Goal: Information Seeking & Learning: Check status

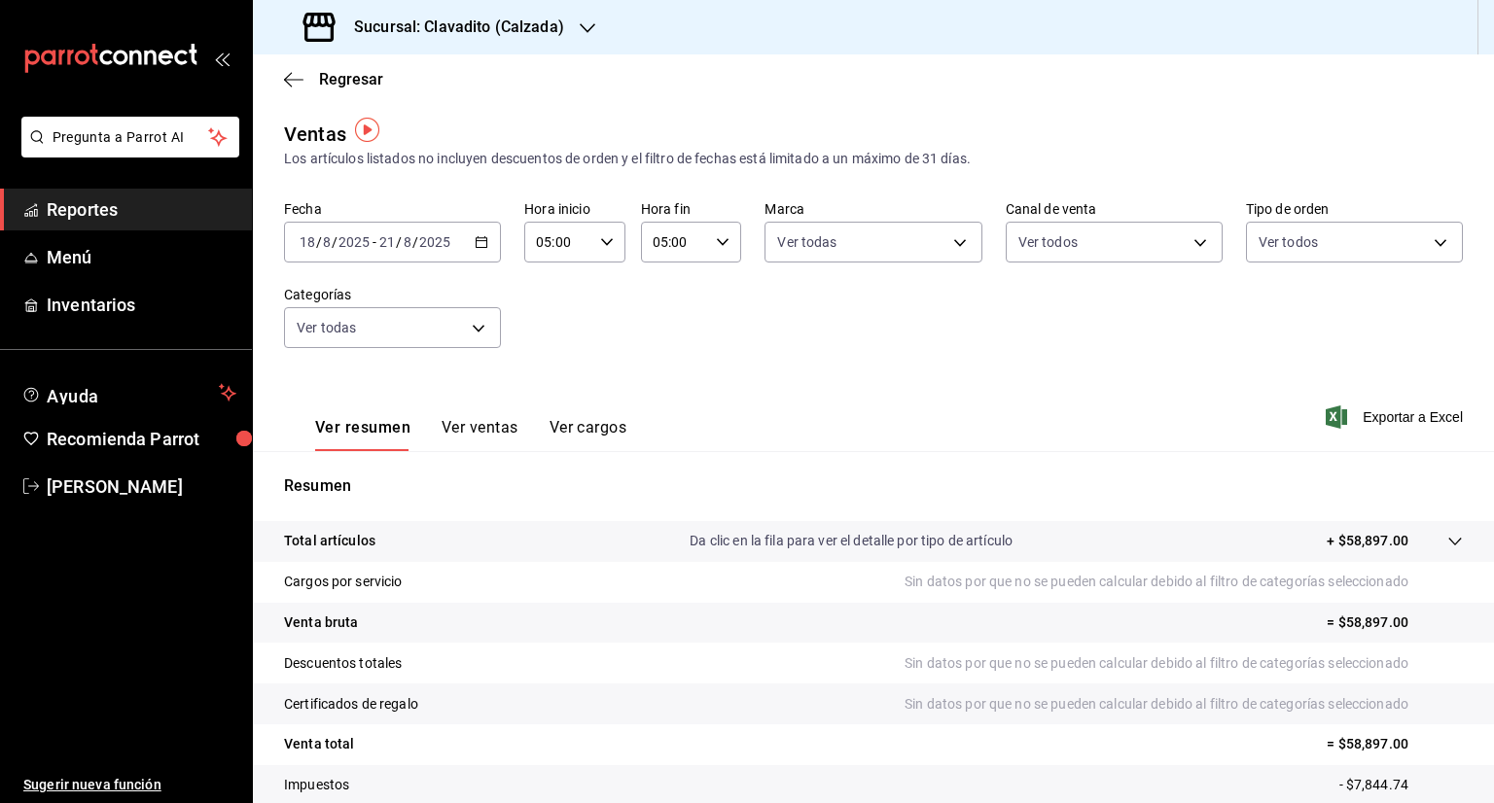
scroll to position [4, 0]
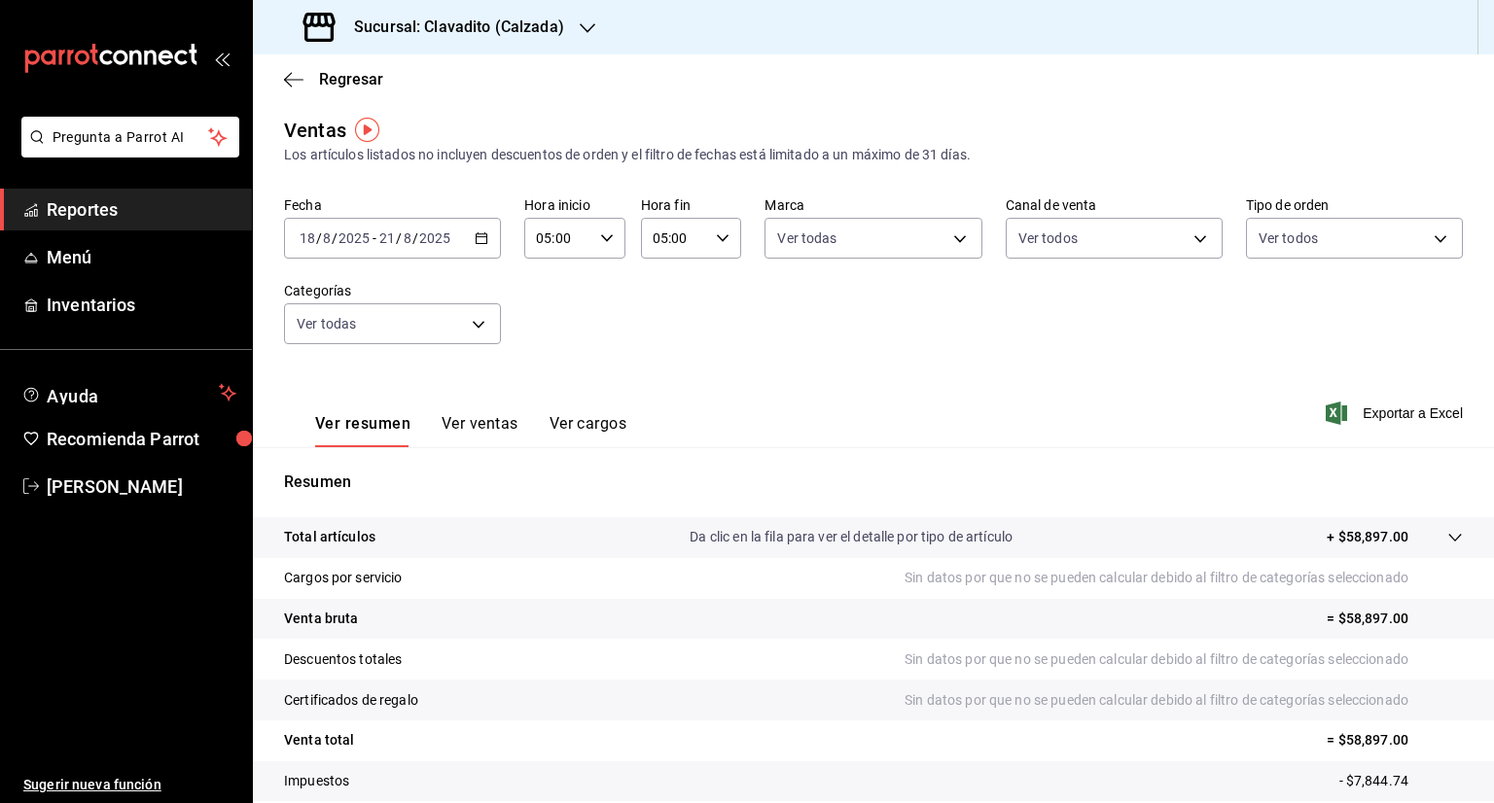
click at [557, 14] on div "Sucursal: Clavadito (Calzada)" at bounding box center [435, 27] width 335 height 54
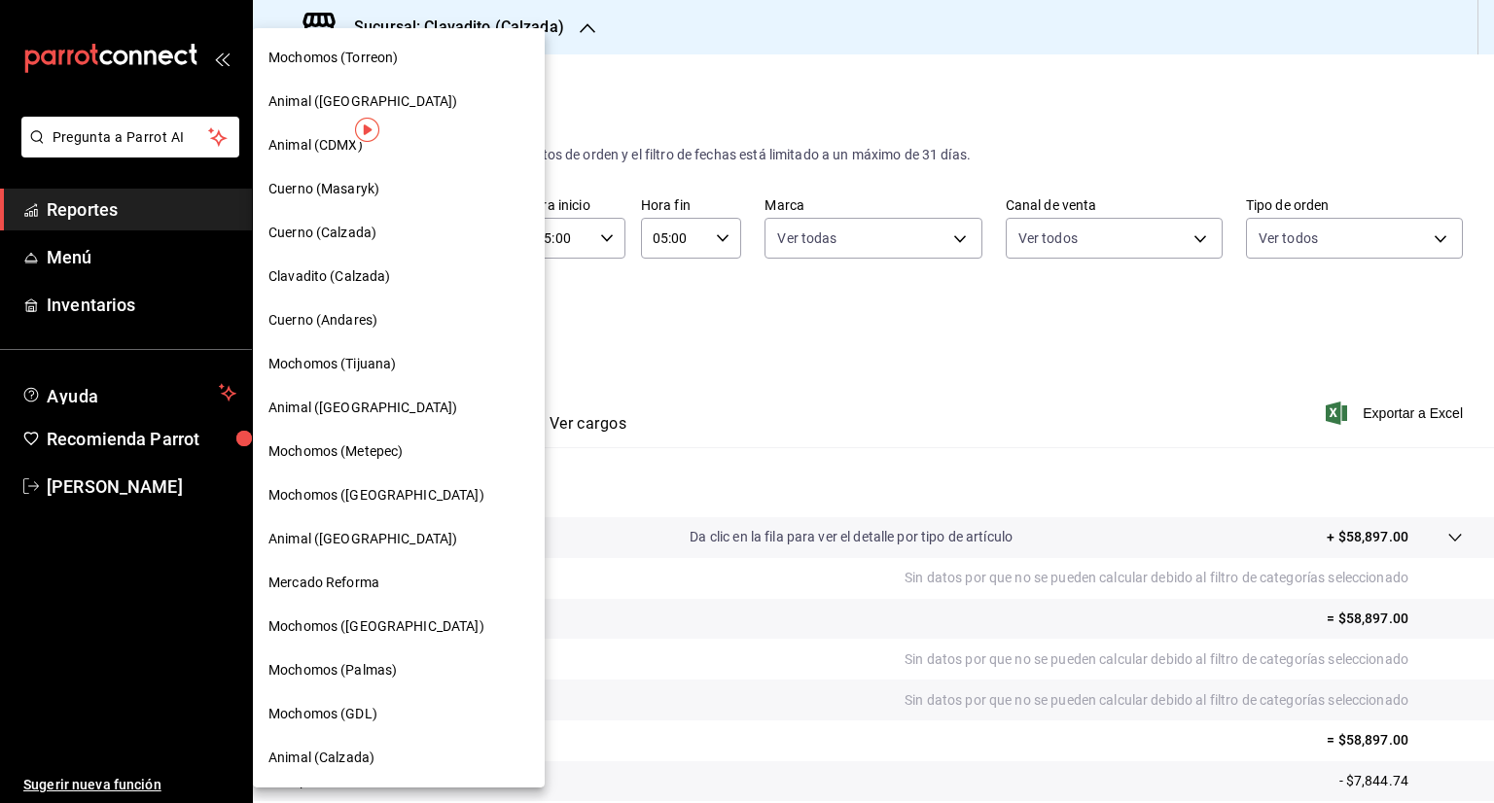
click at [342, 281] on span "Clavadito (Calzada)" at bounding box center [329, 276] width 123 height 20
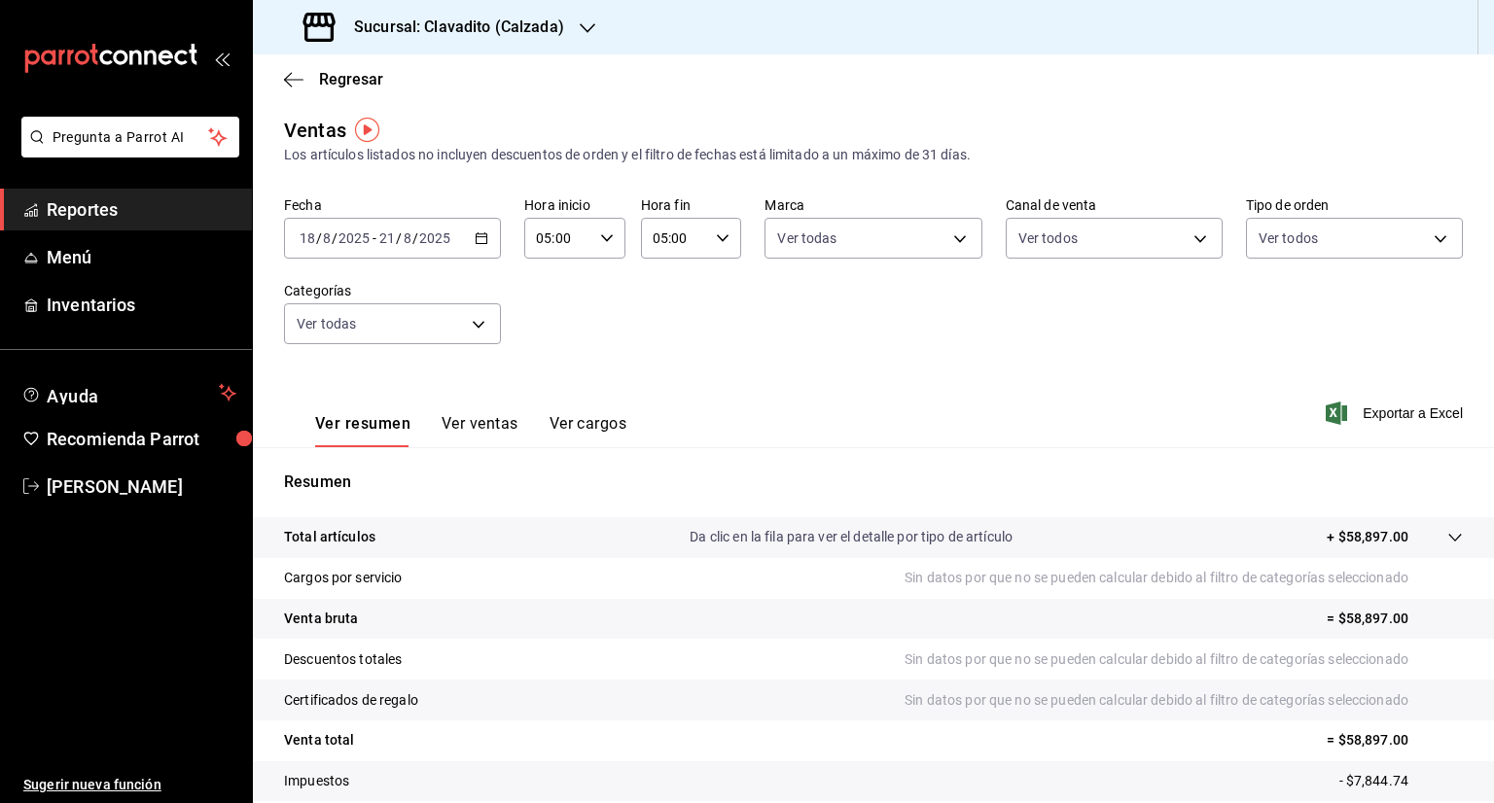
click at [478, 241] on icon "button" at bounding box center [482, 238] width 14 height 14
click at [381, 466] on span "Rango de fechas" at bounding box center [376, 472] width 151 height 20
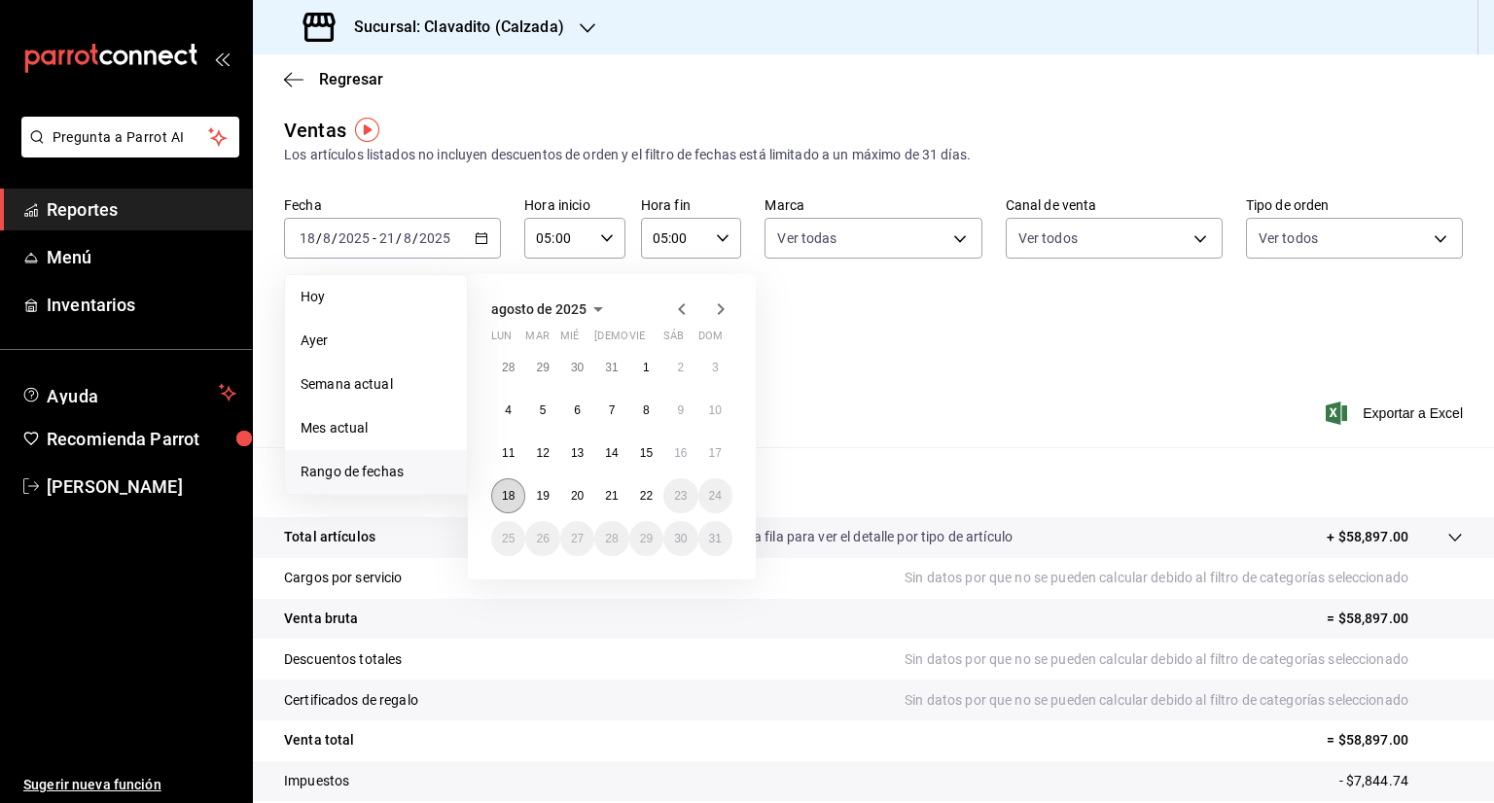
click at [502, 496] on abbr "18" at bounding box center [508, 496] width 13 height 14
click at [661, 496] on button "22" at bounding box center [646, 495] width 34 height 35
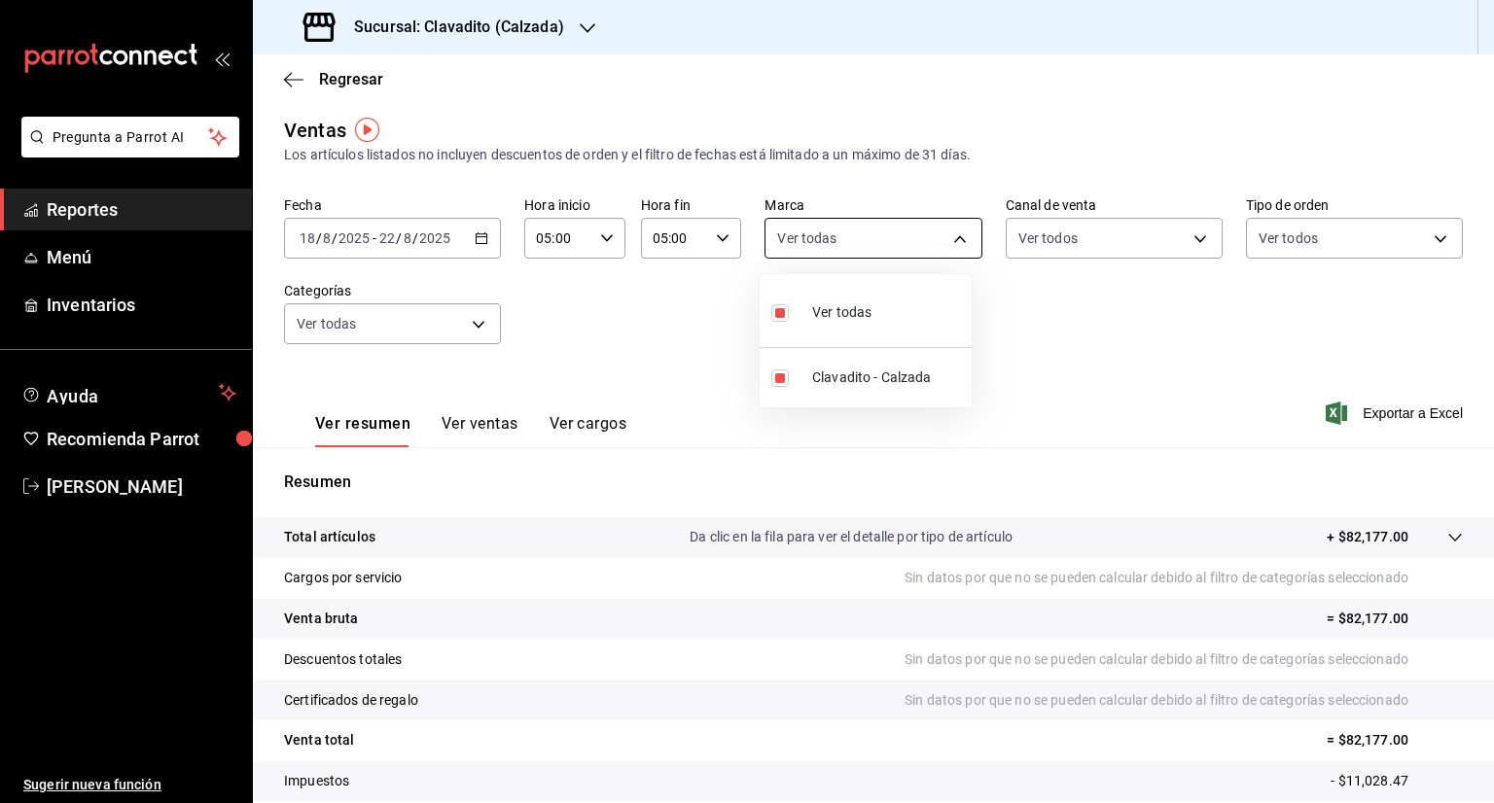
click at [952, 235] on body "Pregunta a Parrot AI Reportes Menú Inventarios Ayuda Recomienda Parrot [PERSON_…" at bounding box center [747, 401] width 1494 height 803
click at [1186, 246] on div at bounding box center [747, 401] width 1494 height 803
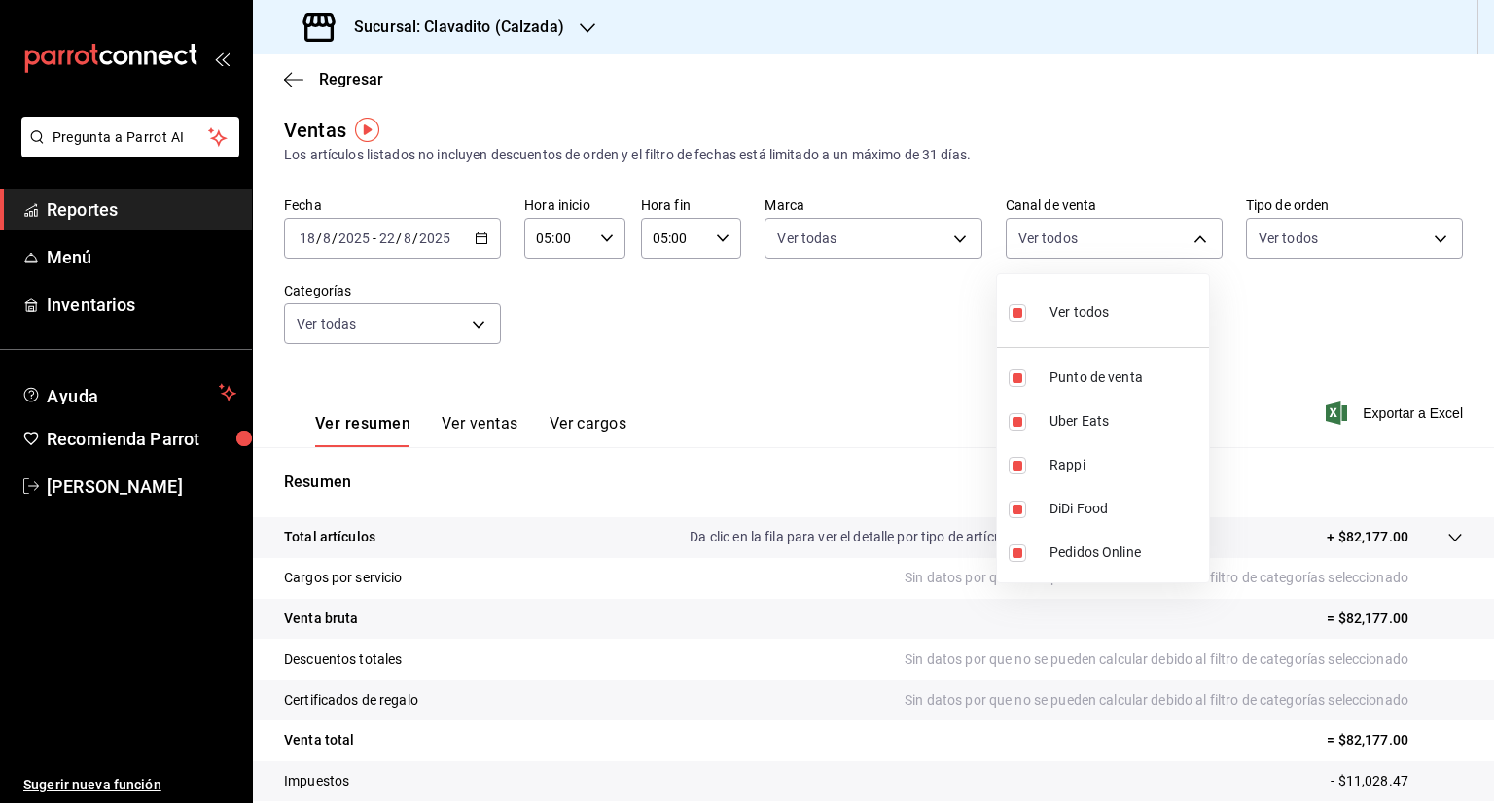
click at [1186, 246] on body "Pregunta a Parrot AI Reportes Menú Inventarios Ayuda Recomienda Parrot [PERSON_…" at bounding box center [747, 401] width 1494 height 803
click at [1423, 241] on div at bounding box center [747, 401] width 1494 height 803
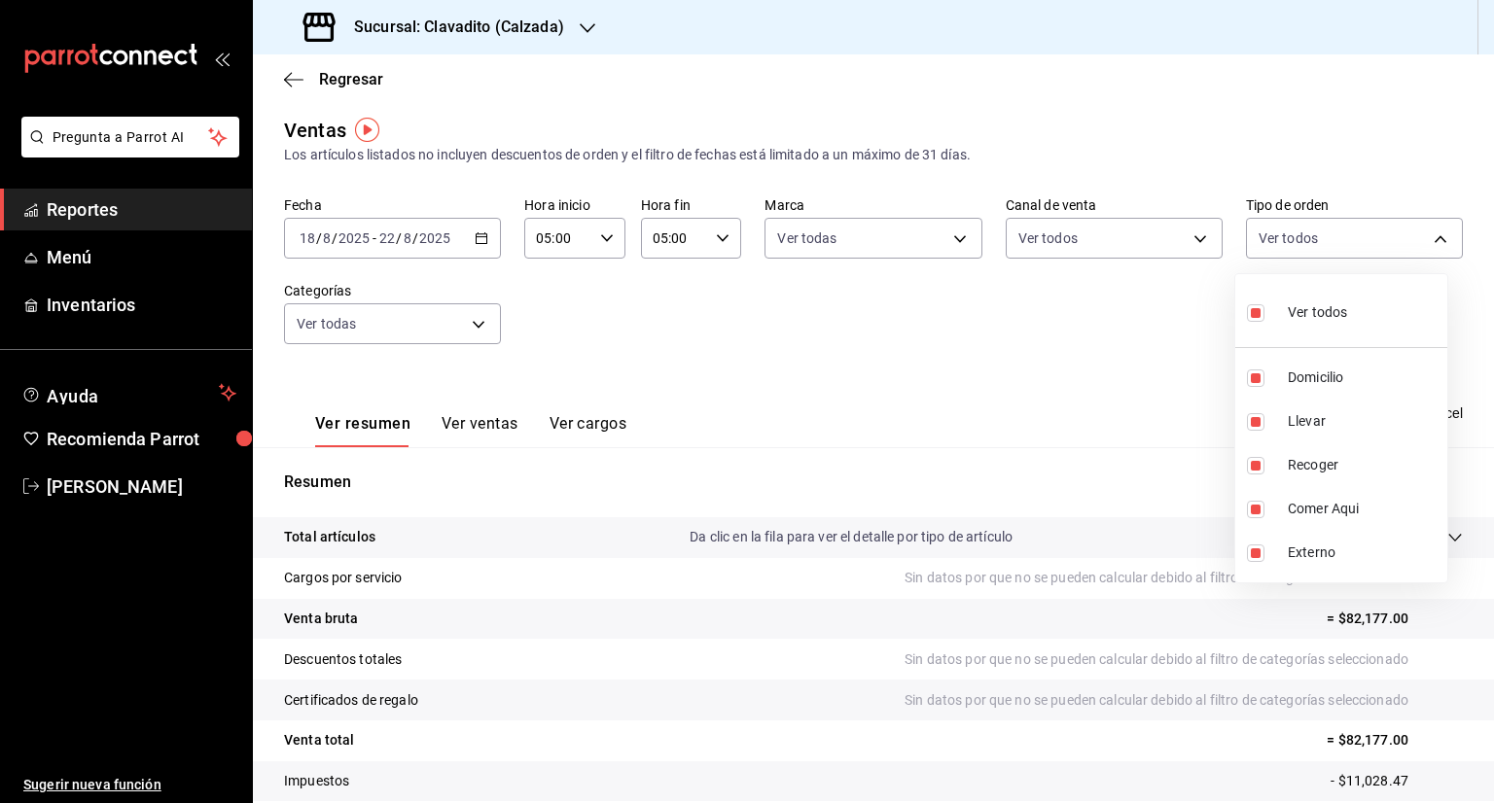
click at [1423, 241] on body "Pregunta a Parrot AI Reportes Menú Inventarios Ayuda Recomienda Parrot [PERSON_…" at bounding box center [747, 401] width 1494 height 803
click at [483, 328] on div at bounding box center [747, 401] width 1494 height 803
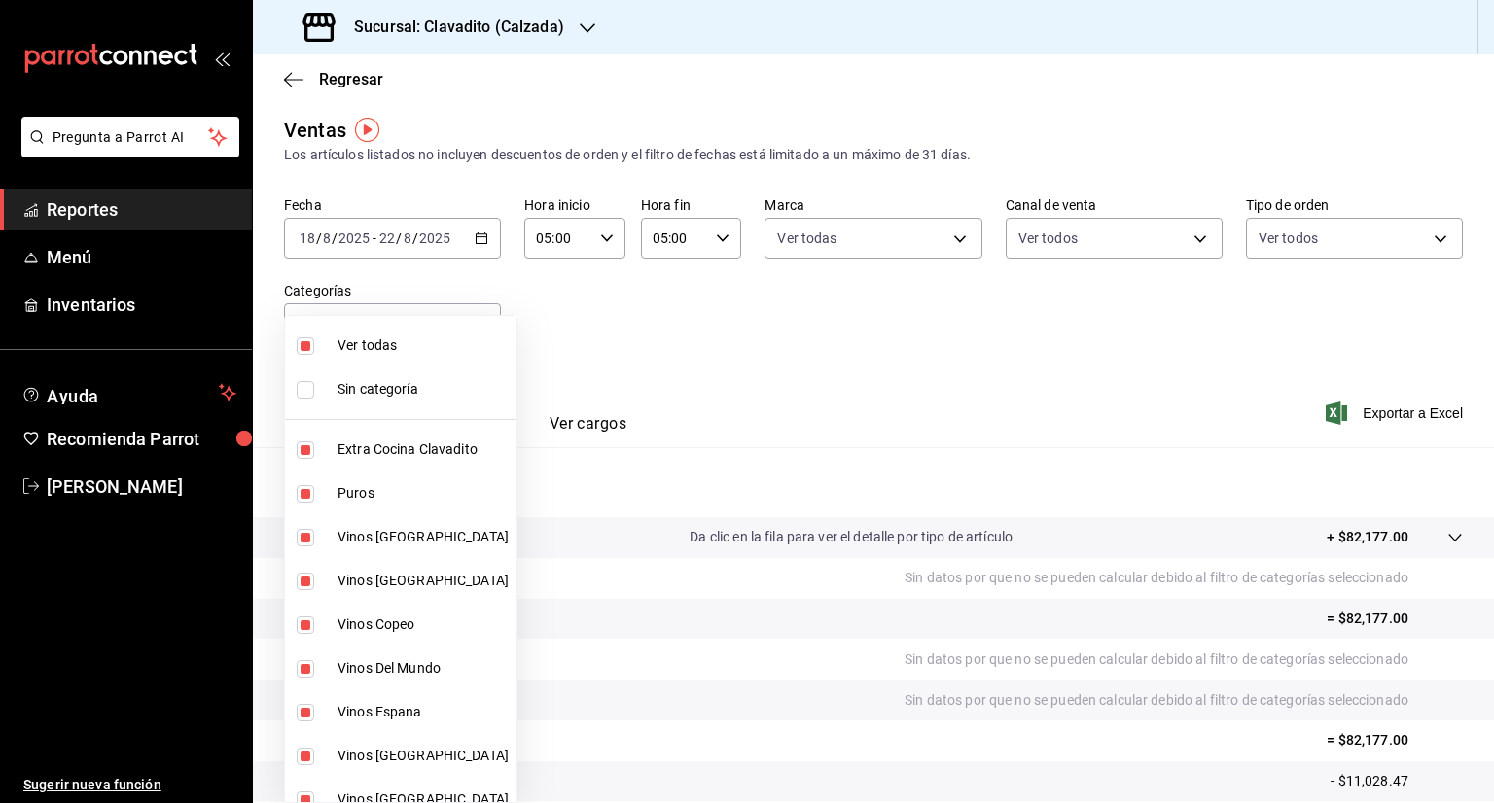
click at [483, 328] on body "Pregunta a Parrot AI Reportes Menú Inventarios Ayuda Recomienda Parrot [PERSON_…" at bounding box center [747, 401] width 1494 height 803
click at [1332, 413] on div at bounding box center [747, 401] width 1494 height 803
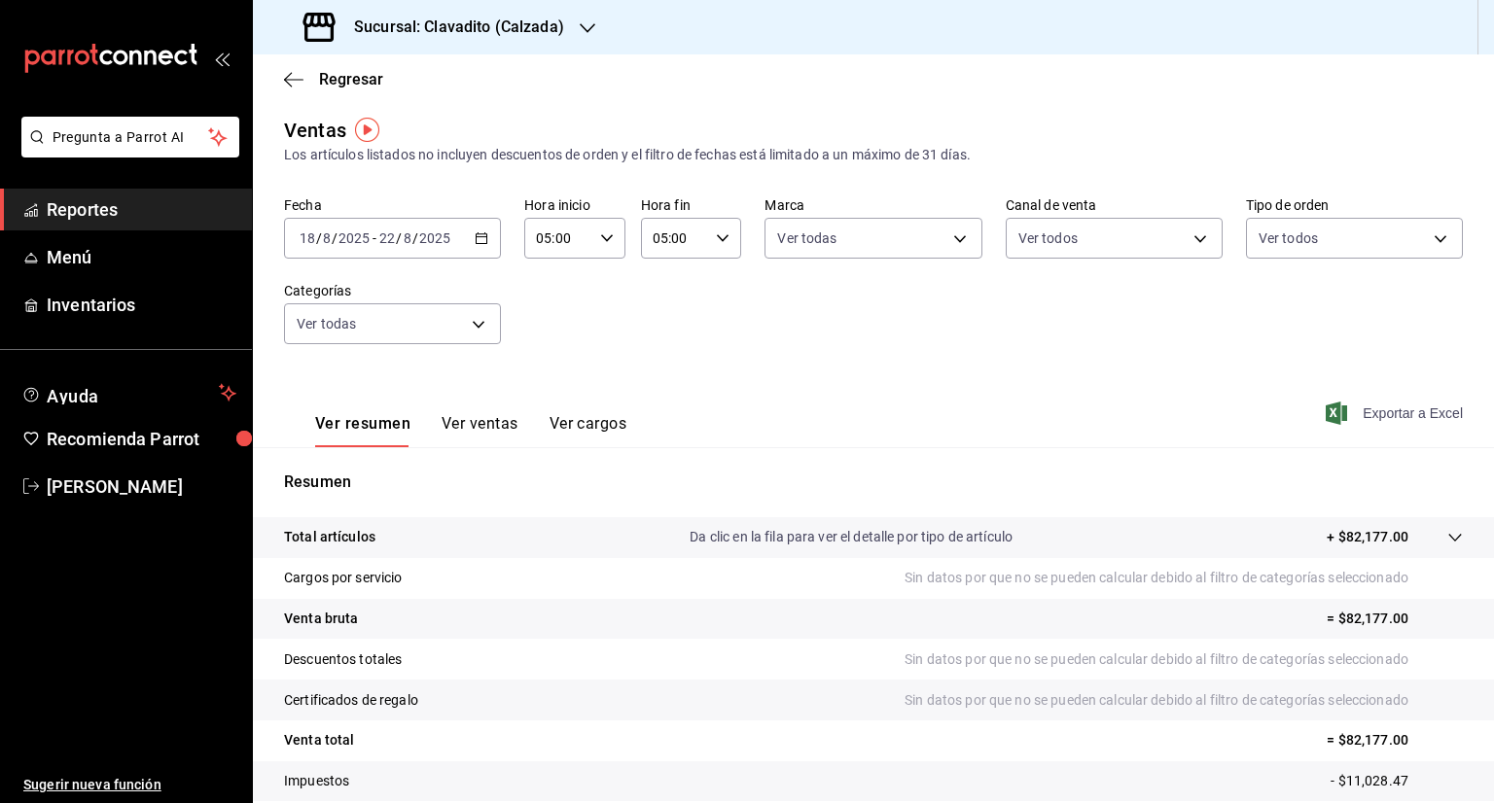
click at [1326, 409] on icon "button" at bounding box center [1336, 413] width 21 height 23
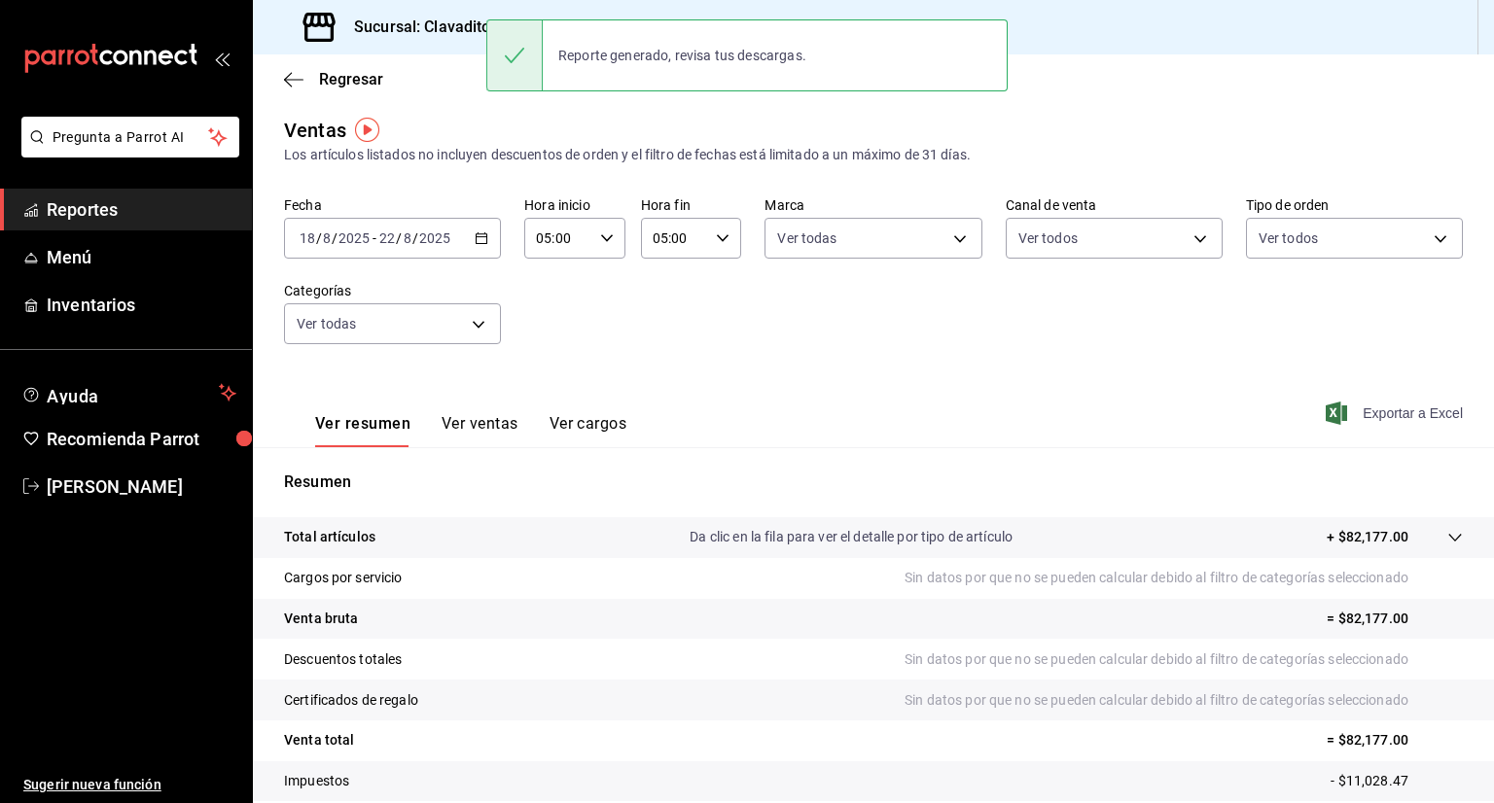
click at [435, 12] on div "Sucursal: Clavadito (Calzada)" at bounding box center [435, 27] width 335 height 54
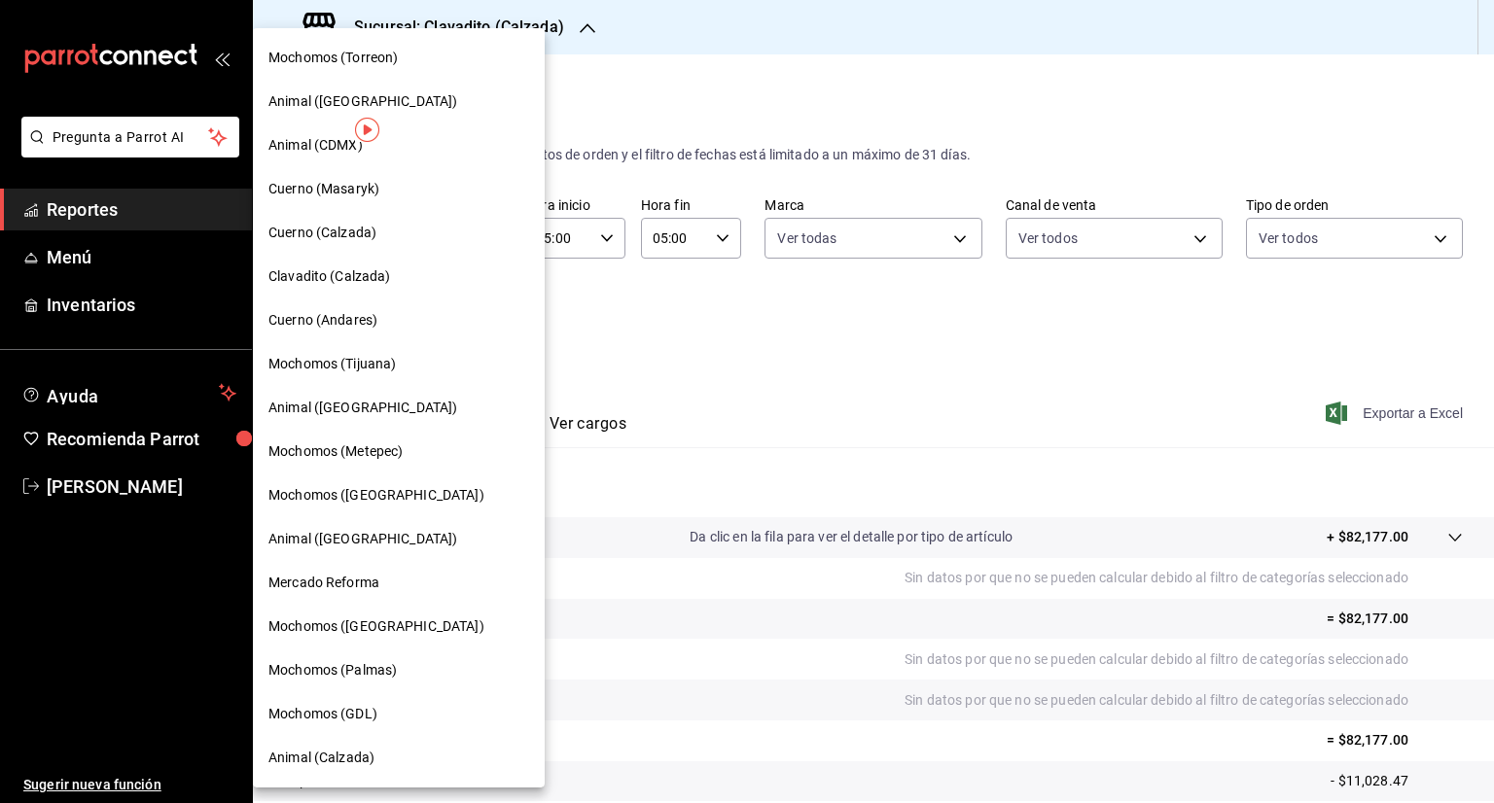
click at [328, 227] on span "Cuerno (Calzada)" at bounding box center [322, 233] width 108 height 20
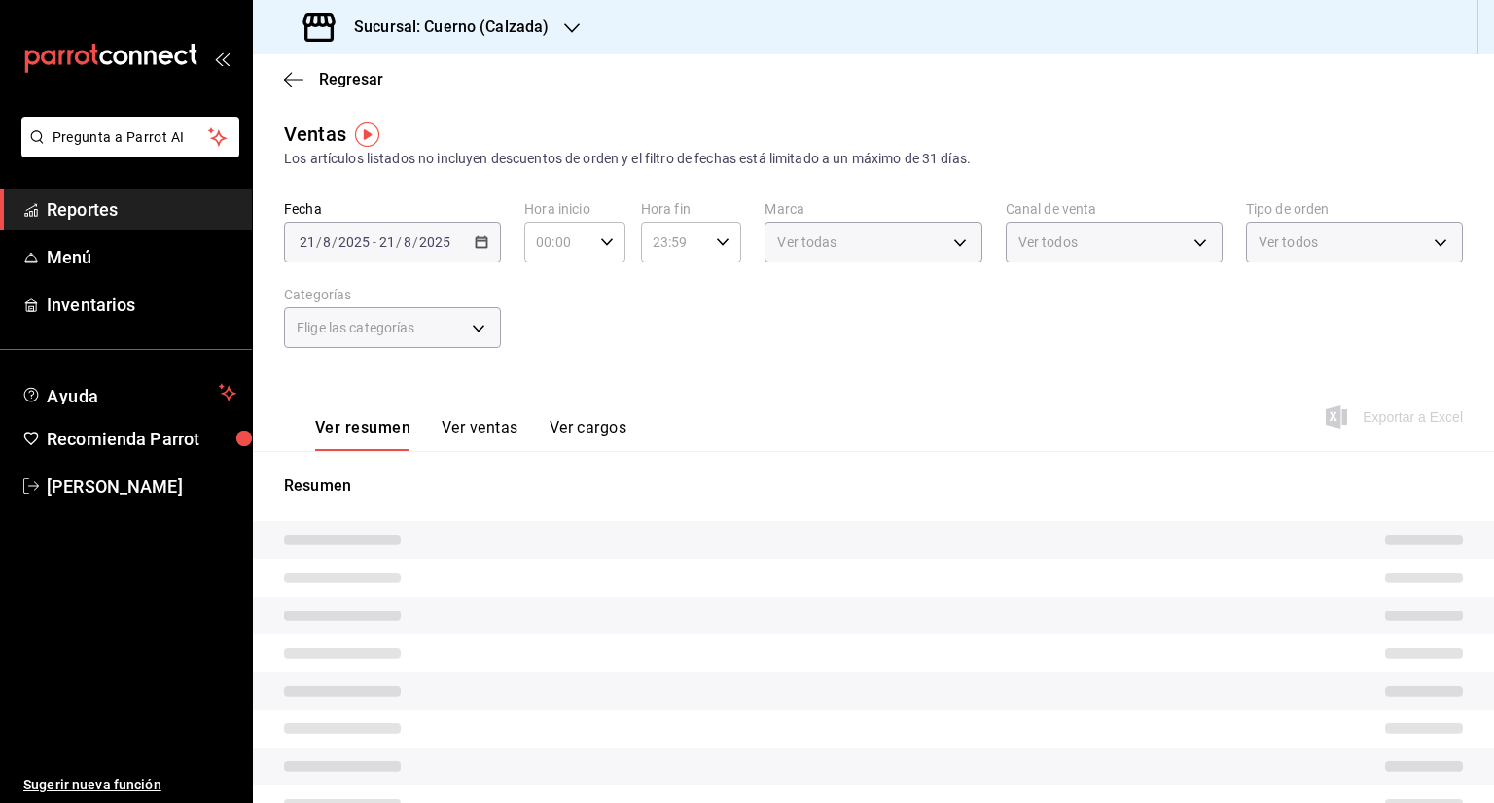
type input "05:00"
type input "PARROT,UBER_EATS,RAPPI,DIDI_FOOD,ONLINE"
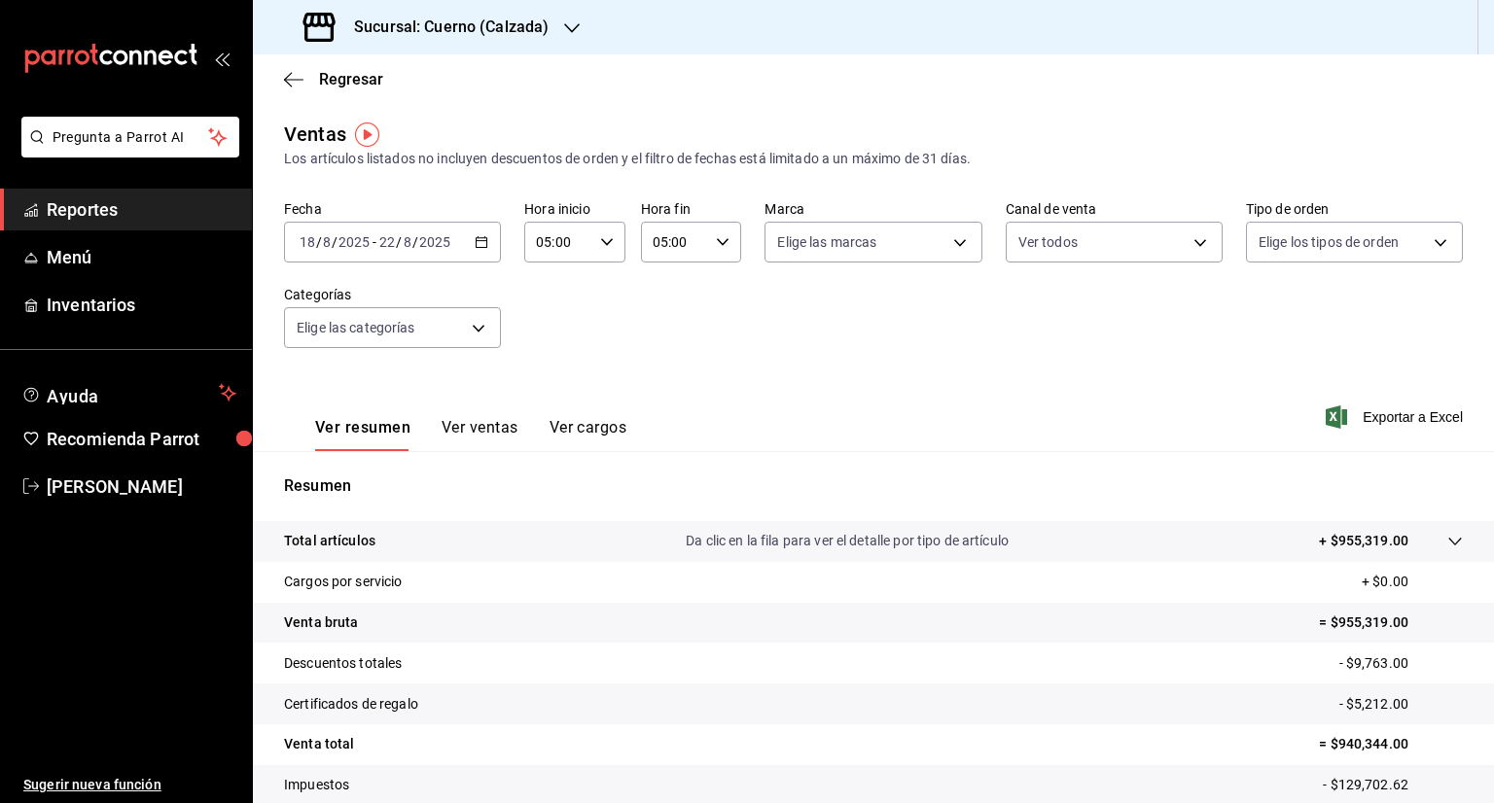
click at [480, 243] on icon "button" at bounding box center [482, 242] width 14 height 14
click at [478, 243] on icon "button" at bounding box center [482, 242] width 14 height 14
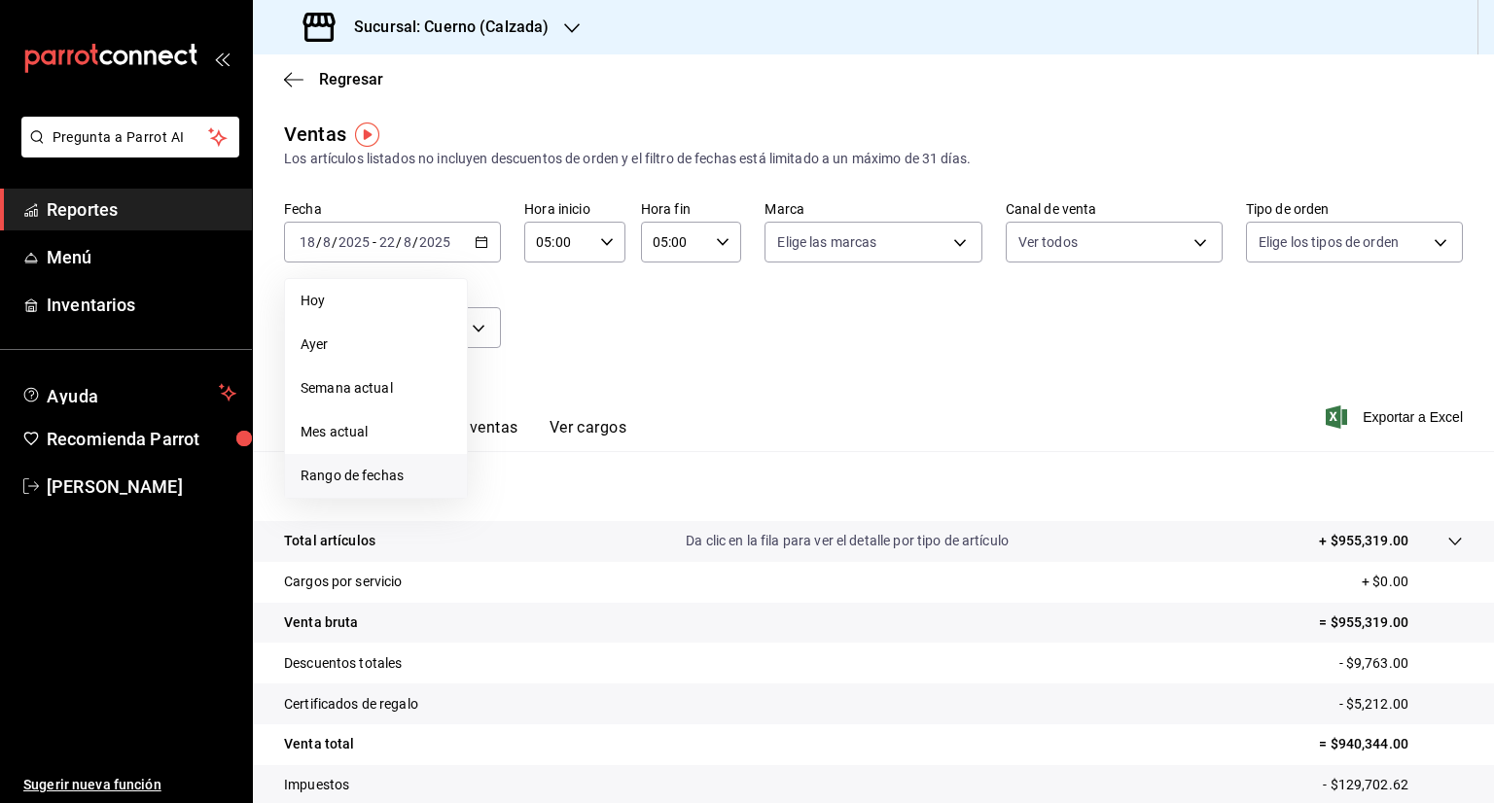
click at [403, 473] on span "Rango de fechas" at bounding box center [376, 476] width 151 height 20
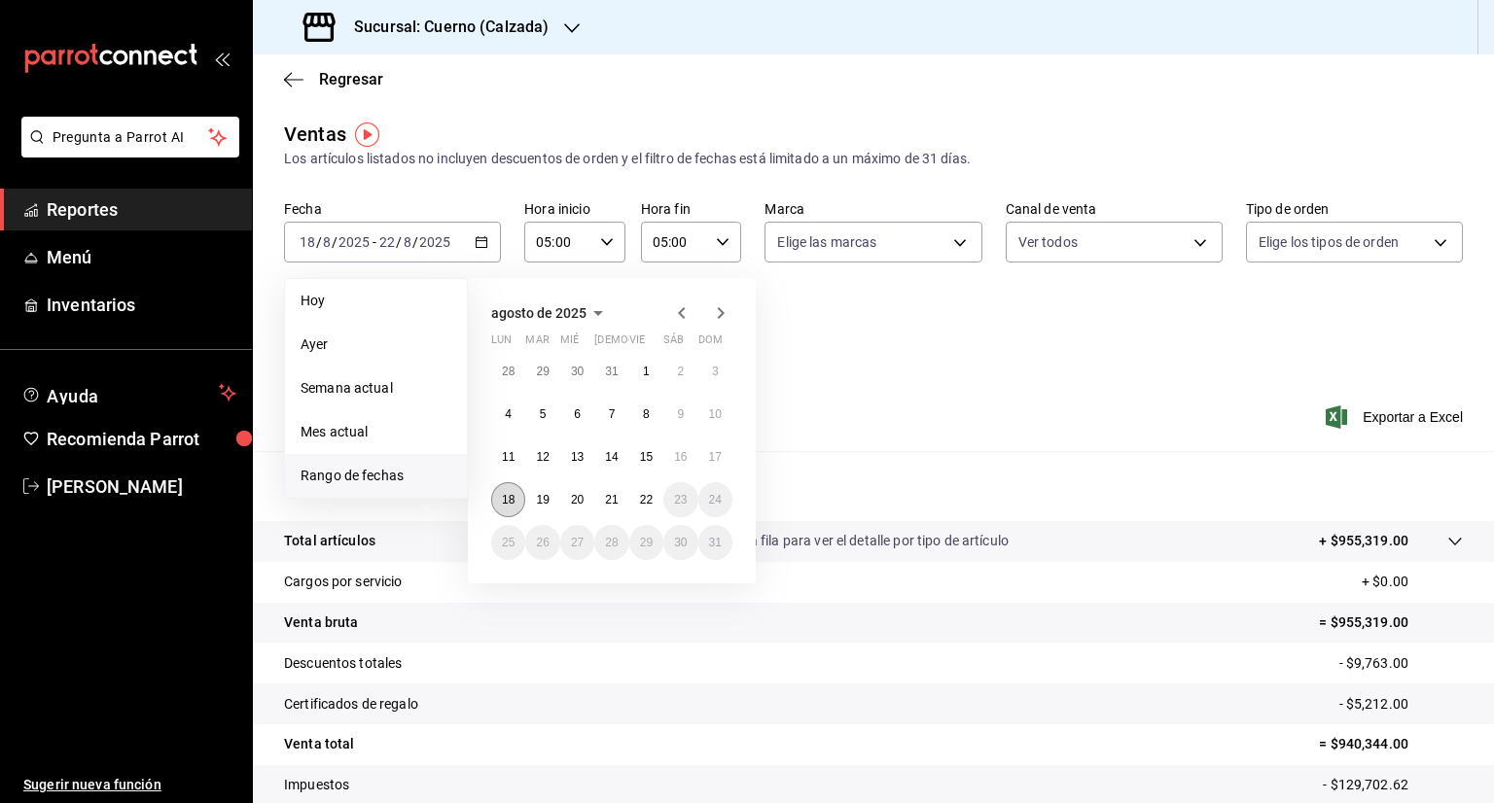
click at [498, 502] on button "18" at bounding box center [508, 499] width 34 height 35
click at [637, 500] on button "22" at bounding box center [646, 499] width 34 height 35
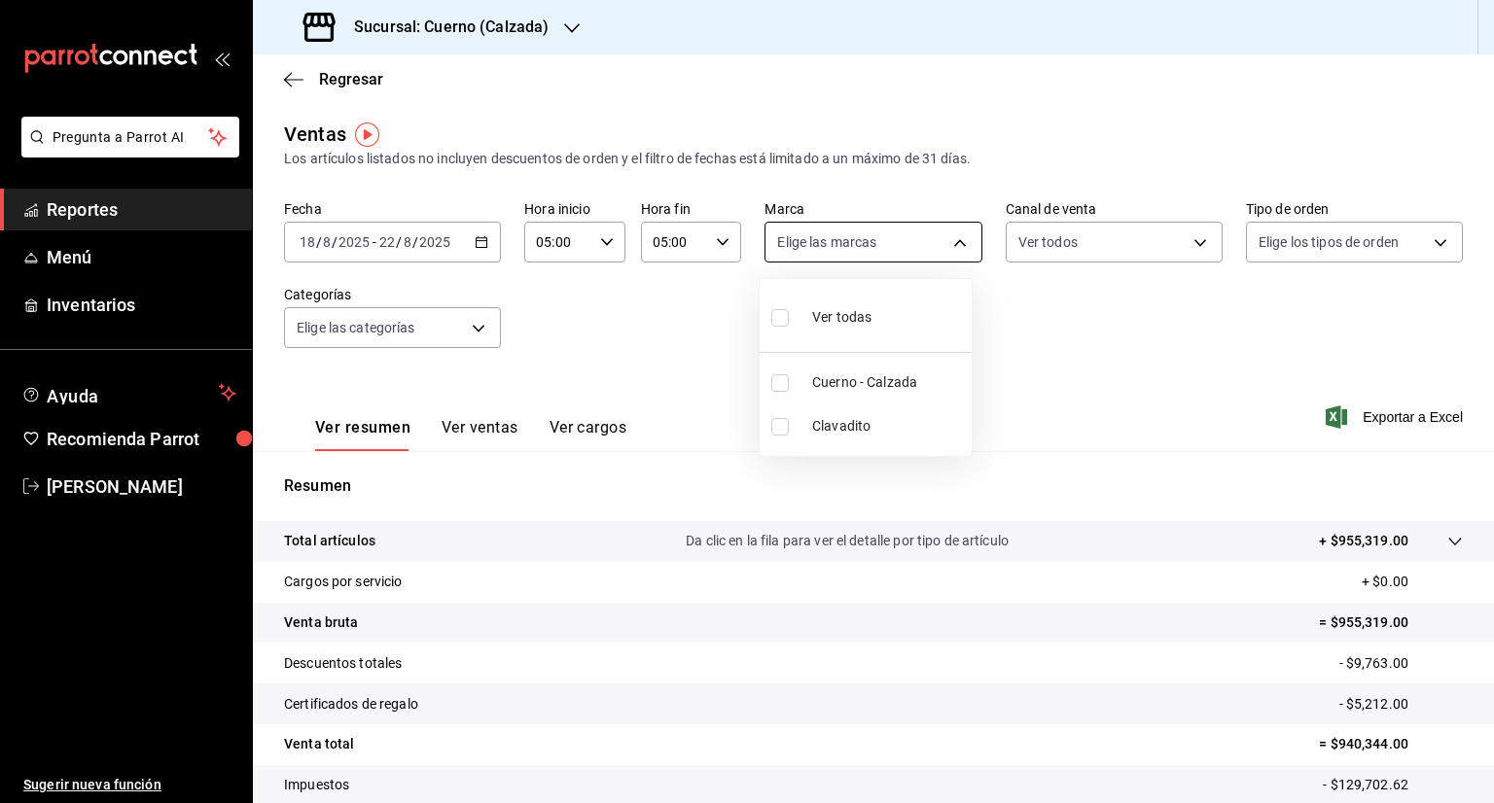
click at [954, 238] on body "Pregunta a Parrot AI Reportes Menú Inventarios Ayuda Recomienda Parrot [PERSON_…" at bounding box center [747, 401] width 1494 height 803
click at [784, 315] on input "checkbox" at bounding box center [780, 318] width 18 height 18
checkbox input "true"
type input "b7ae777b-2dfc-42e0-9650-6cefdf37a424,c000f1c0-fb9f-4016-8e6a-f0d1e83e893d"
checkbox input "true"
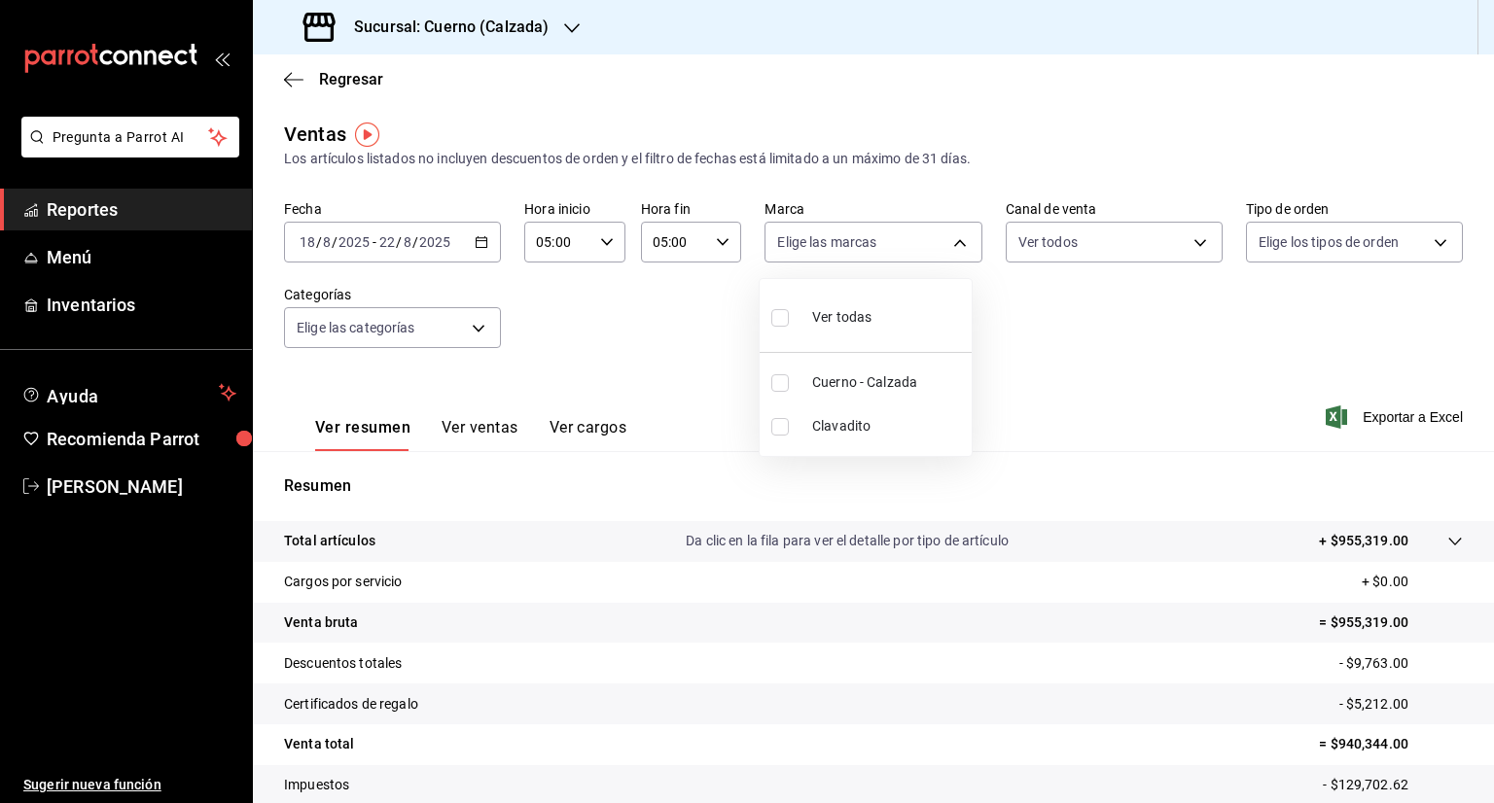
checkbox input "true"
click at [1194, 238] on div at bounding box center [747, 401] width 1494 height 803
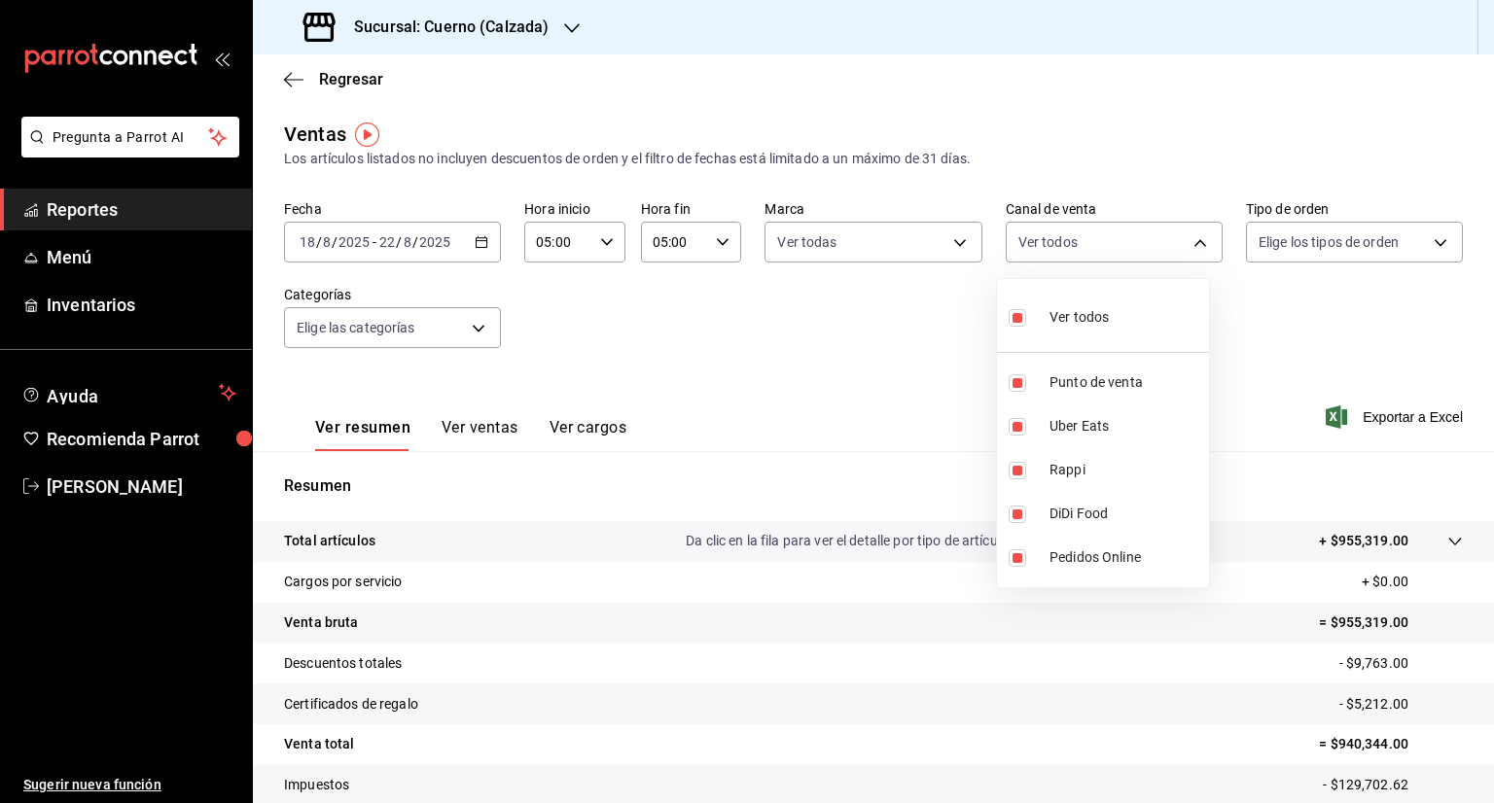
click at [1194, 238] on body "Pregunta a Parrot AI Reportes Menú Inventarios Ayuda Recomienda Parrot [PERSON_…" at bounding box center [747, 401] width 1494 height 803
click at [1194, 238] on div at bounding box center [747, 401] width 1494 height 803
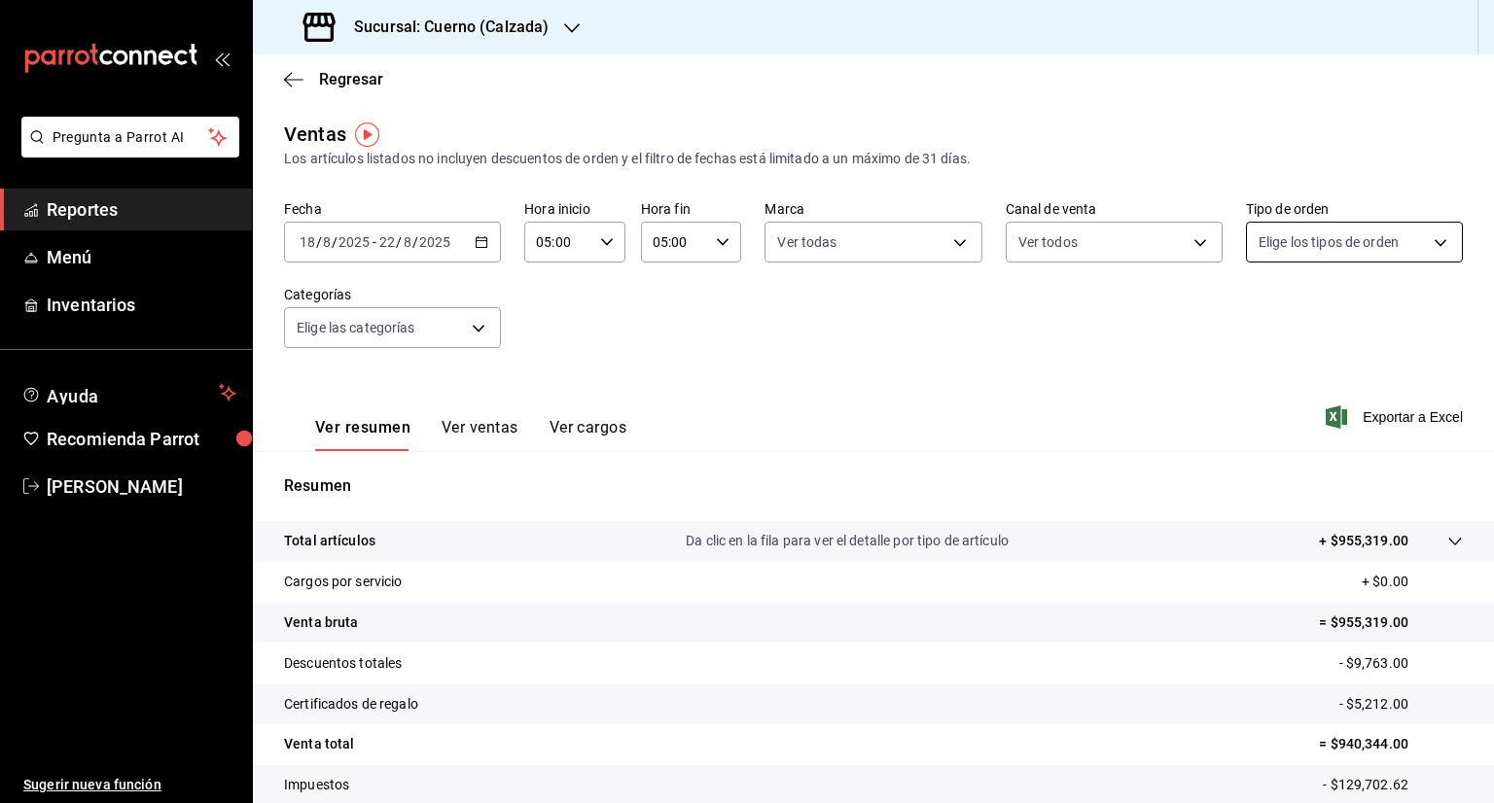
click at [1424, 241] on body "Pregunta a Parrot AI Reportes Menú Inventarios Ayuda Recomienda Parrot [PERSON_…" at bounding box center [747, 401] width 1494 height 803
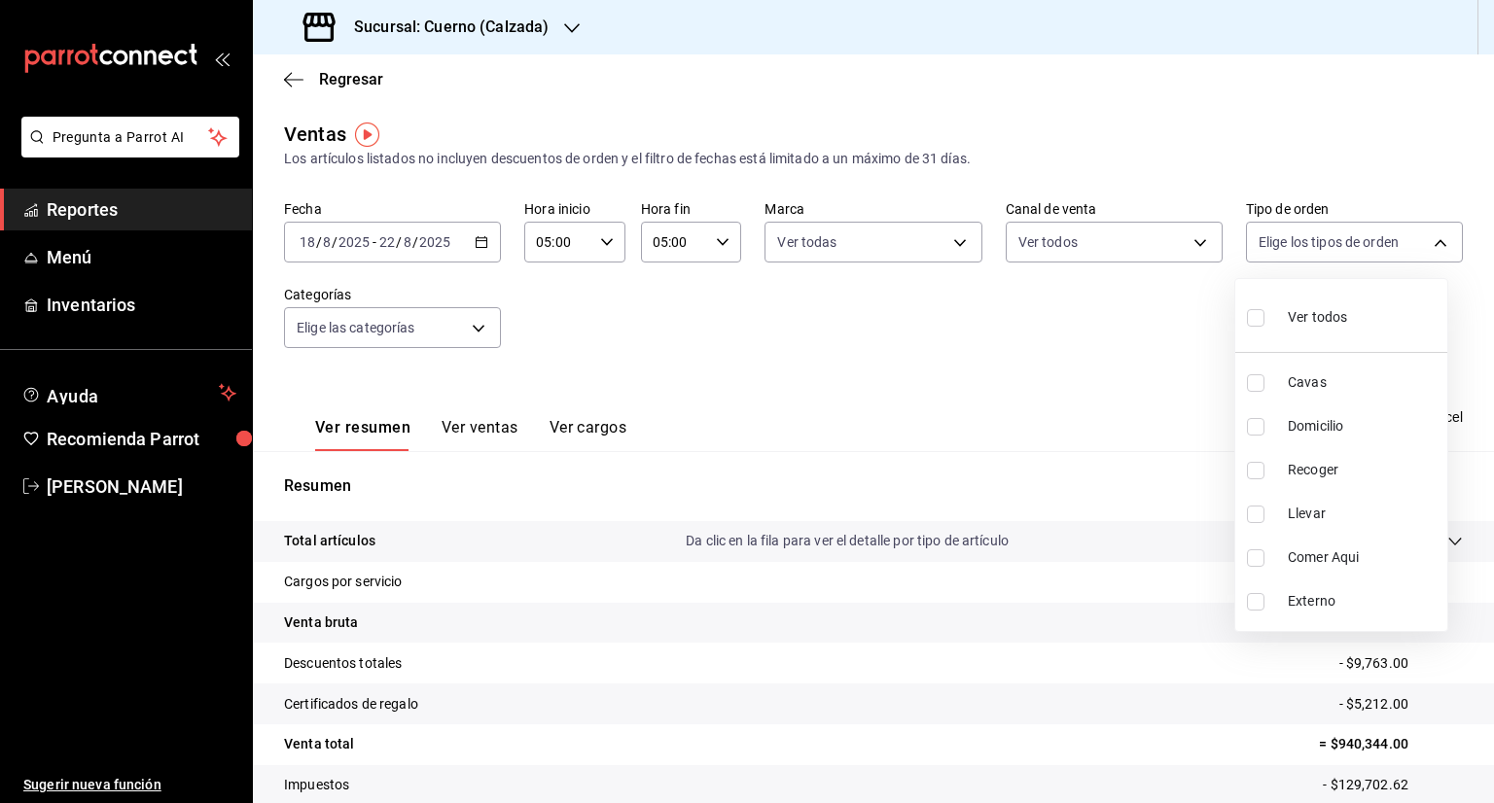
click at [1261, 322] on input "checkbox" at bounding box center [1256, 318] width 18 height 18
checkbox input "true"
type input "45550569-3ed2-40ec-865f-a78a43aad0fb,ed9744db-0daf-4564-a5b3-b3442505d928,23f9e…"
checkbox input "true"
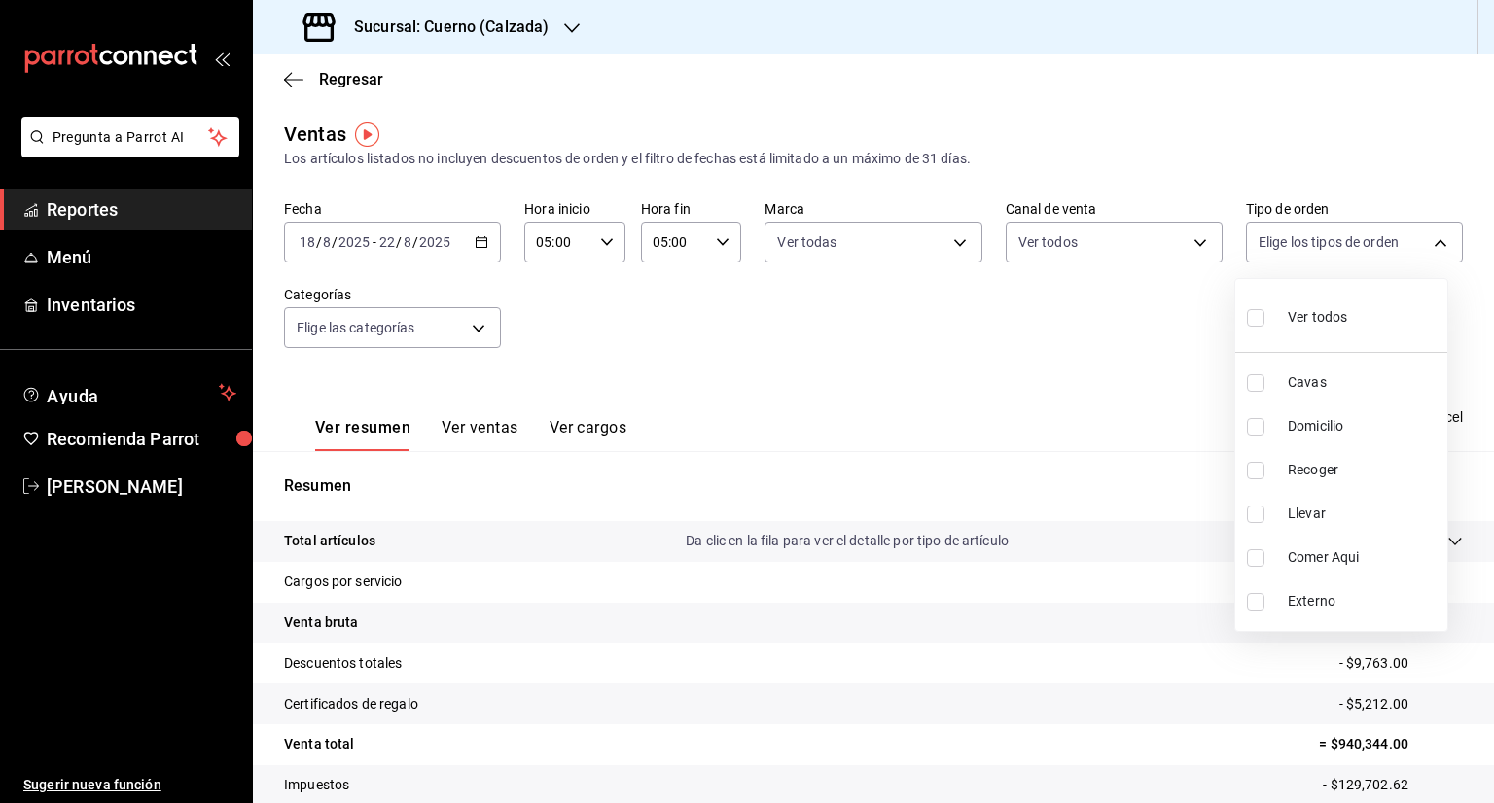
checkbox input "true"
click at [478, 330] on div at bounding box center [747, 401] width 1494 height 803
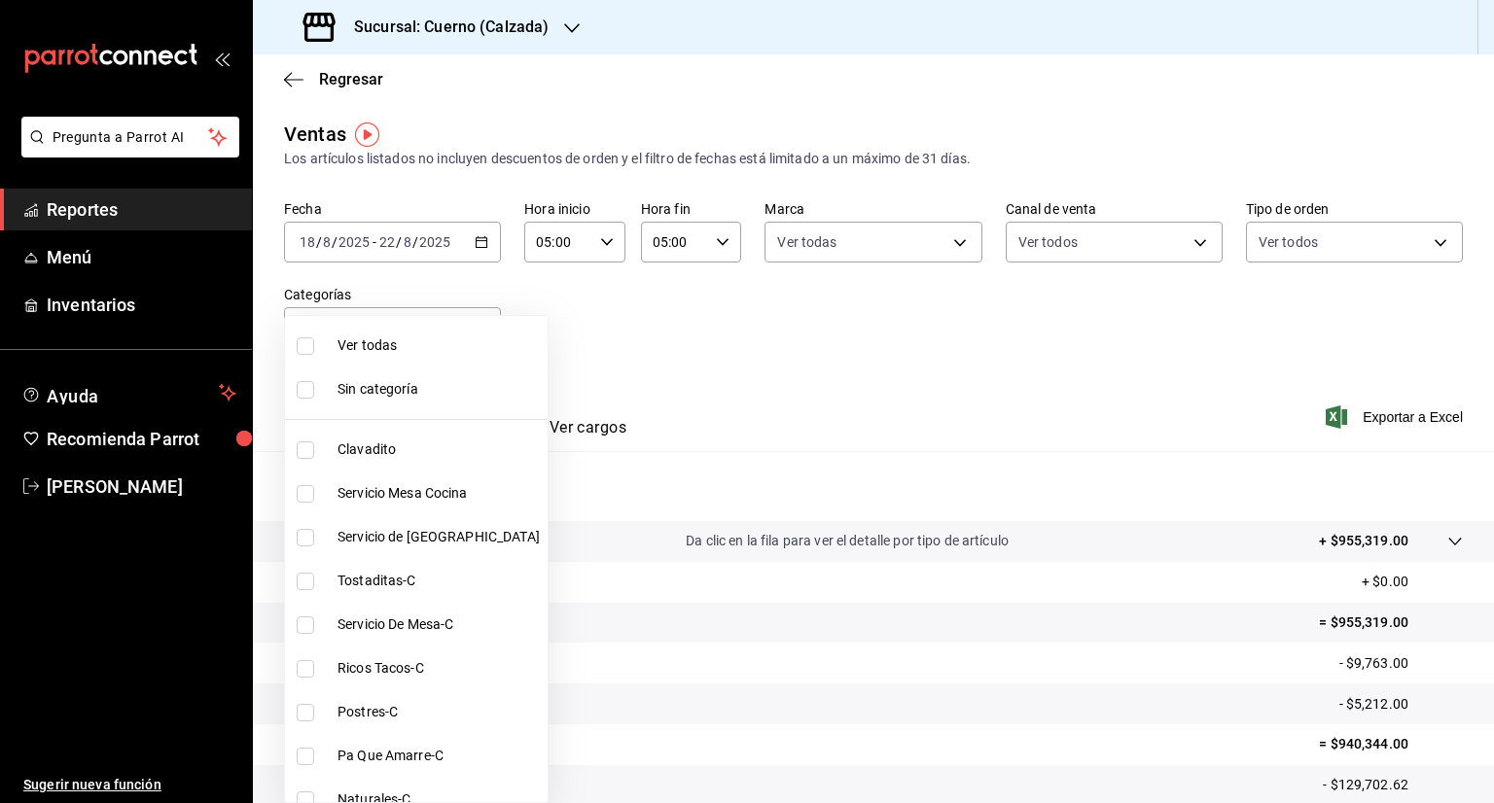
click at [478, 330] on body "Pregunta a Parrot AI Reportes Menú Inventarios Ayuda Recomienda Parrot [PERSON_…" at bounding box center [747, 401] width 1494 height 803
click at [300, 349] on input "checkbox" at bounding box center [306, 346] width 18 height 18
checkbox input "true"
type input "560d4c35-d9fc-4089-91ff-402d238ea400,302845cf-2d1c-4fb1-9d9e-8d4a14396fbe,26243…"
checkbox input "true"
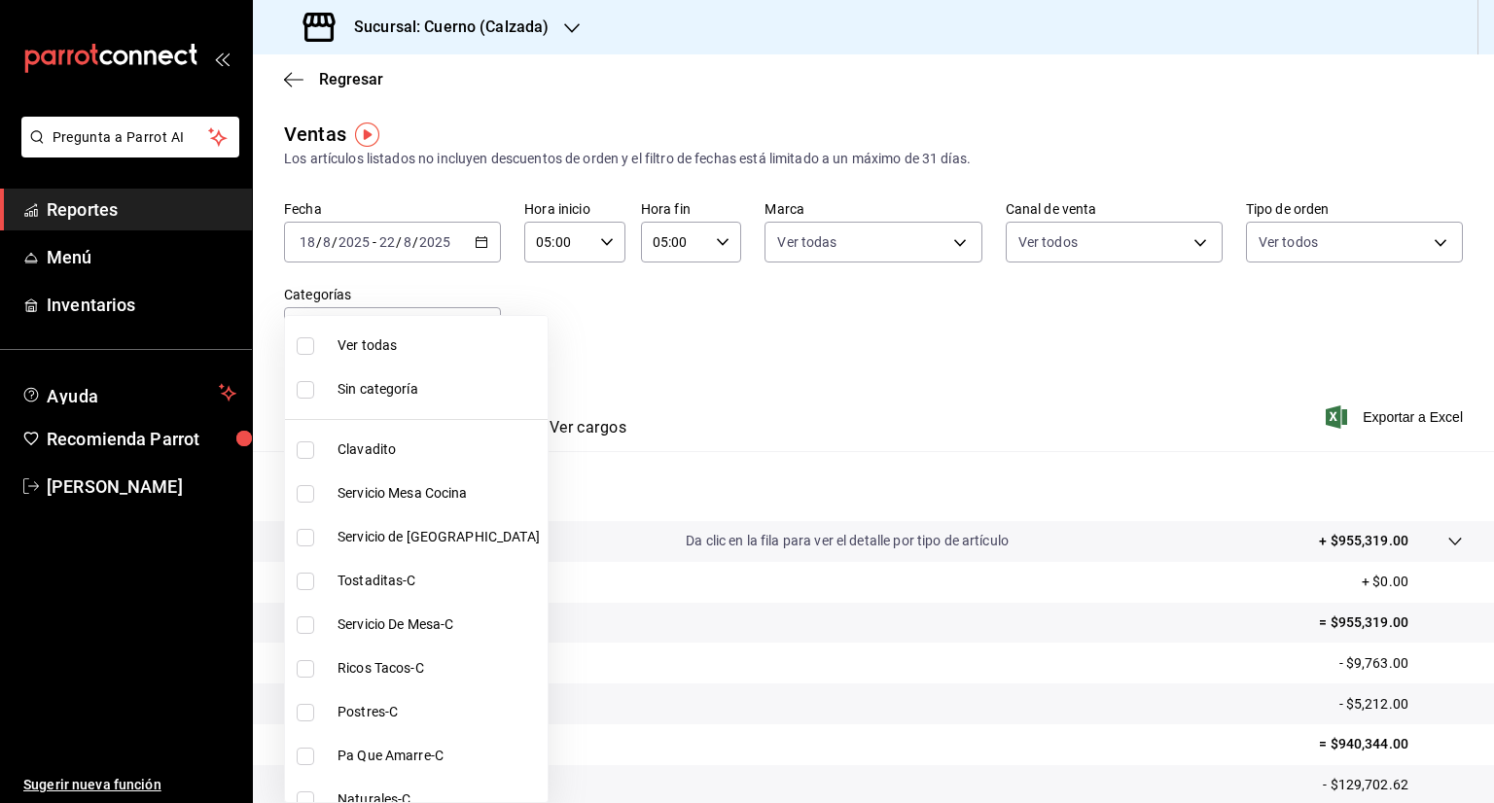
checkbox input "true"
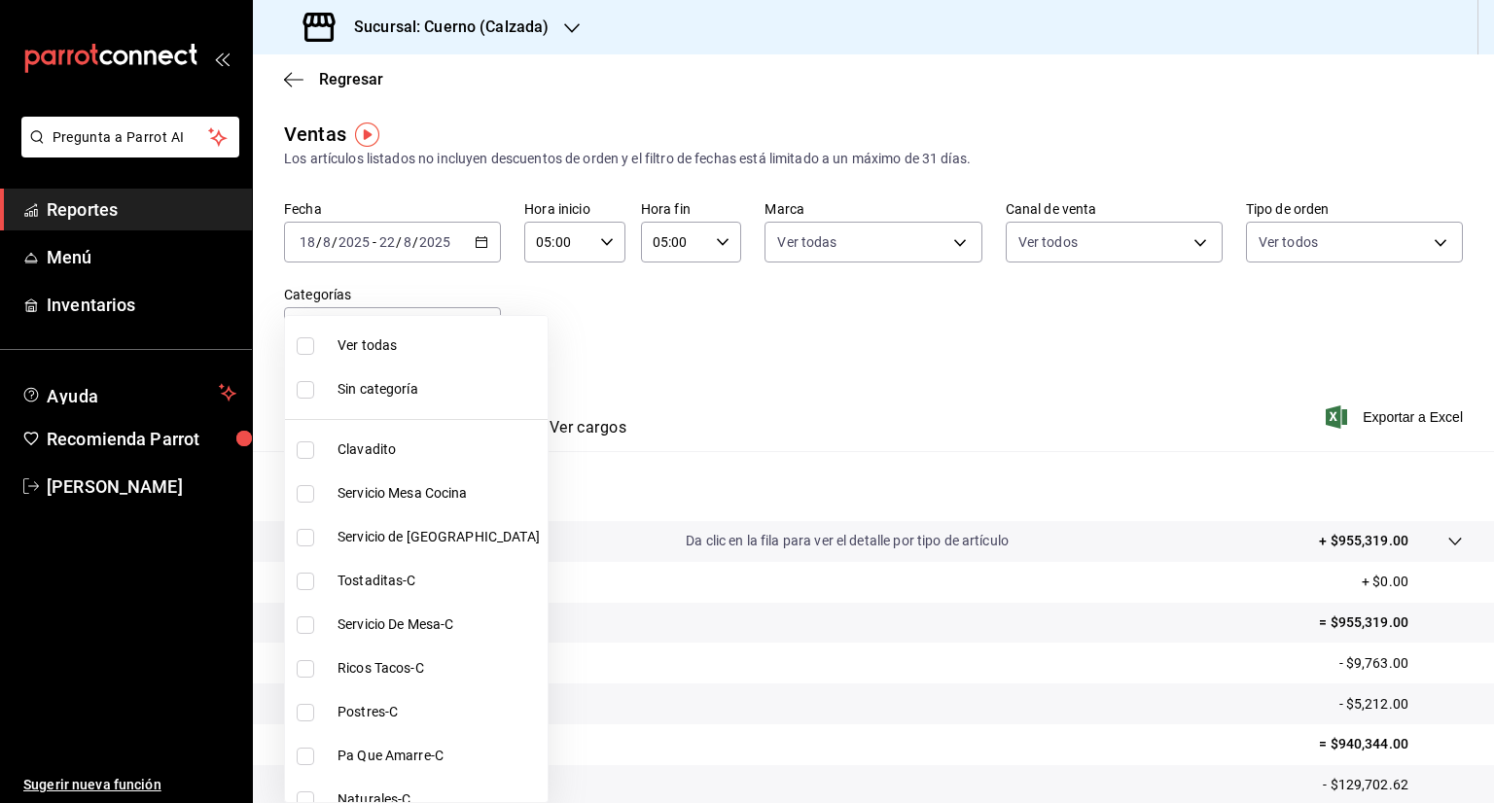
checkbox input "true"
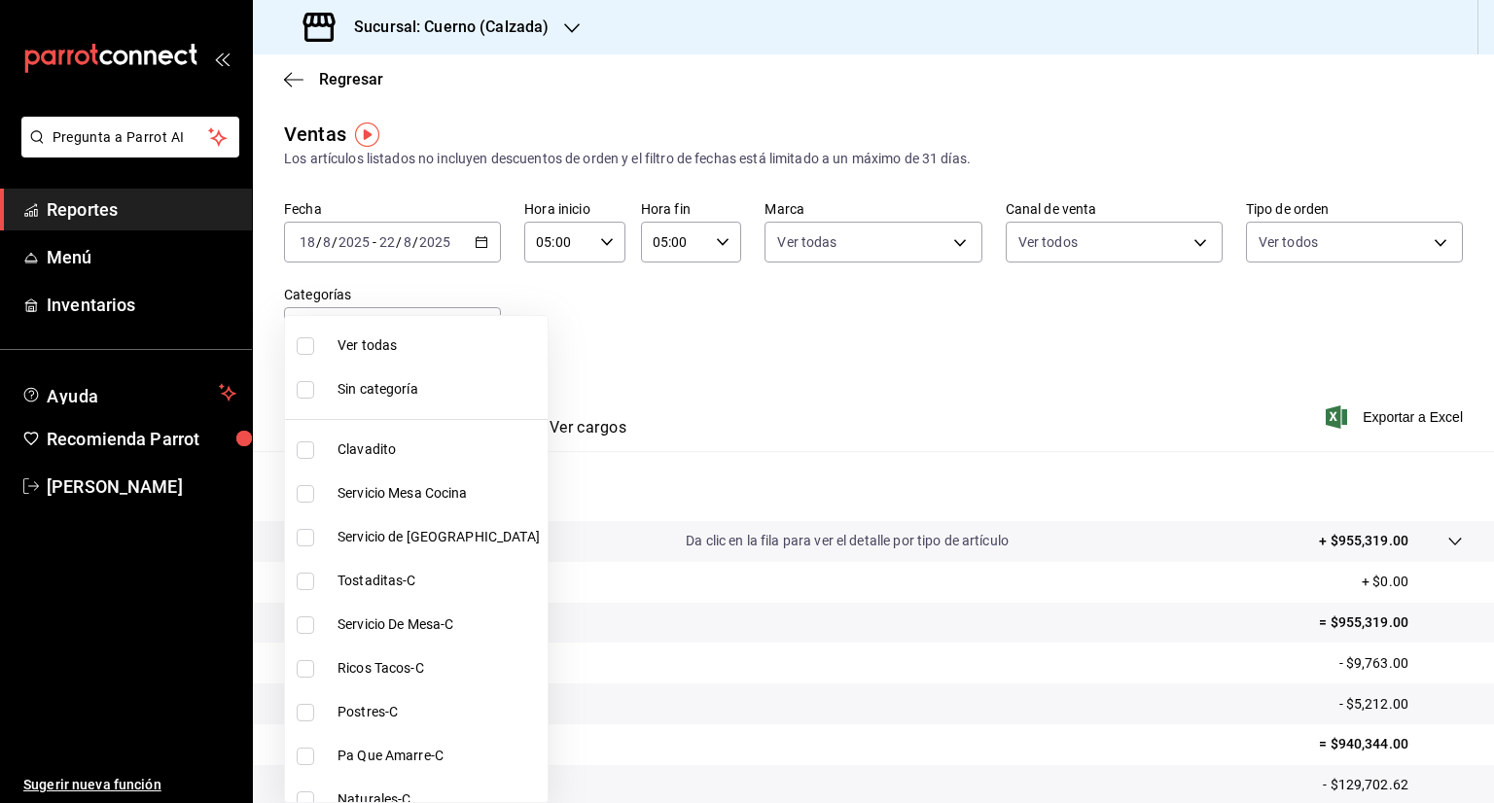
checkbox input "true"
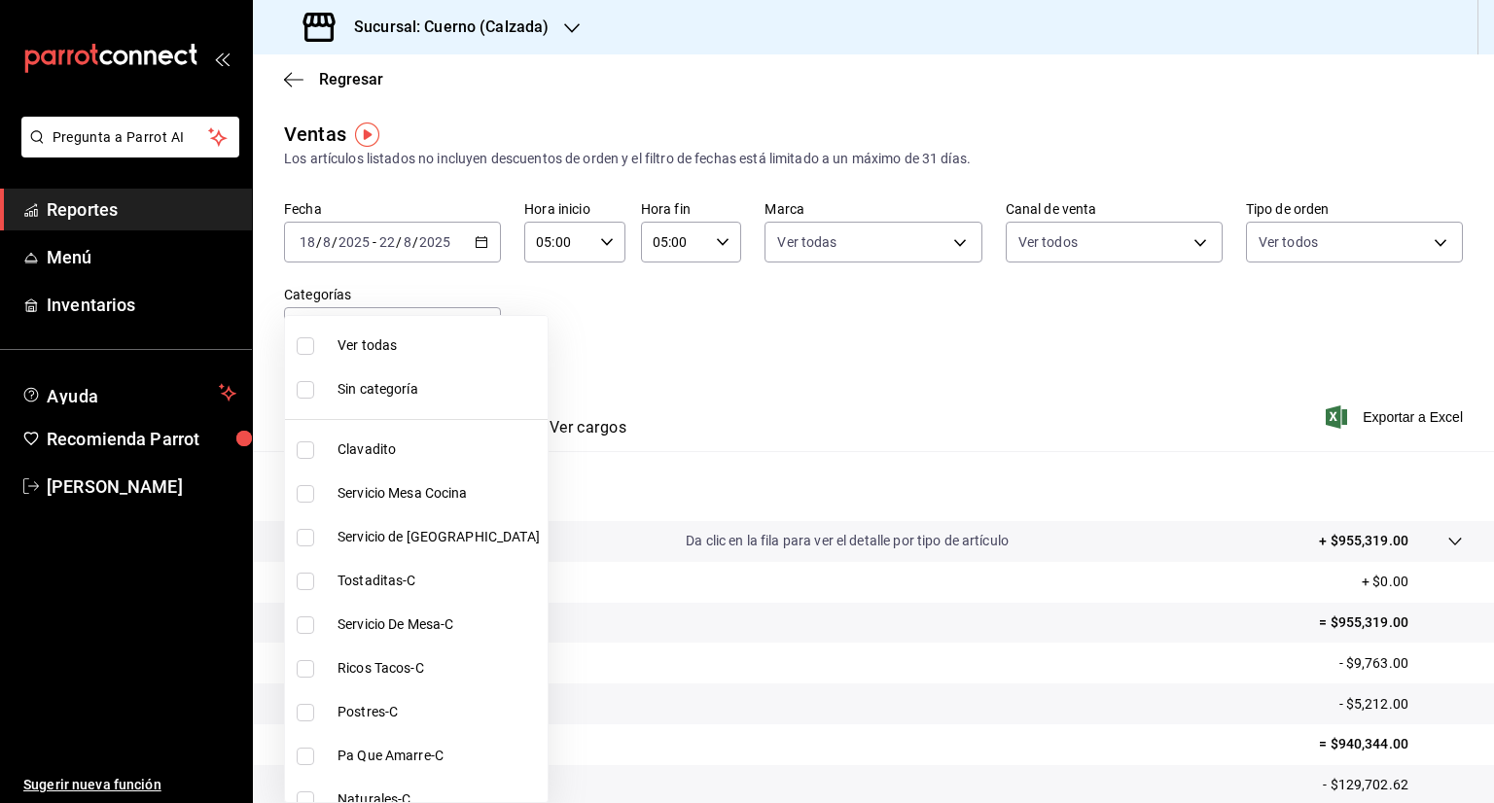
checkbox input "true"
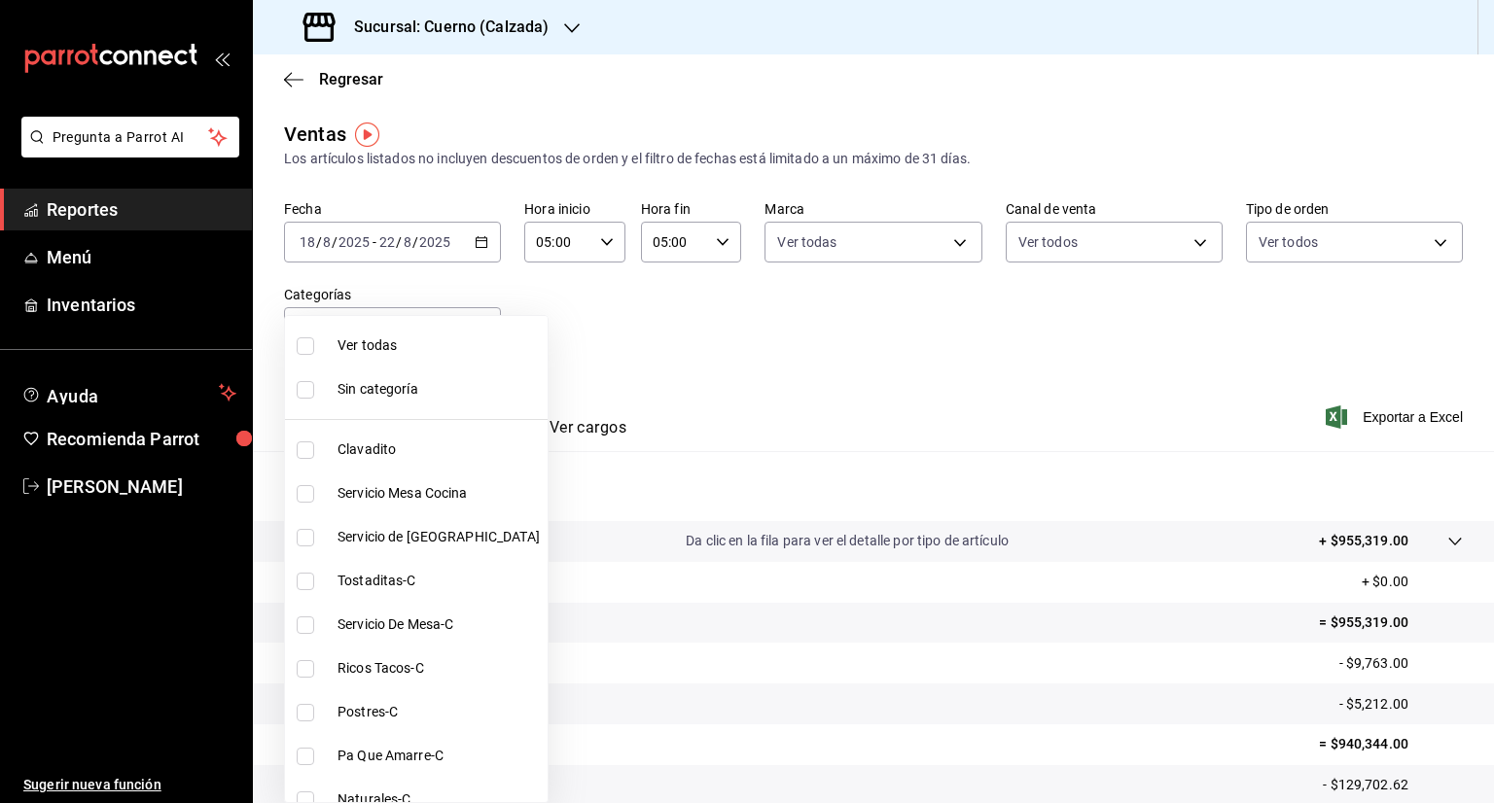
checkbox input "true"
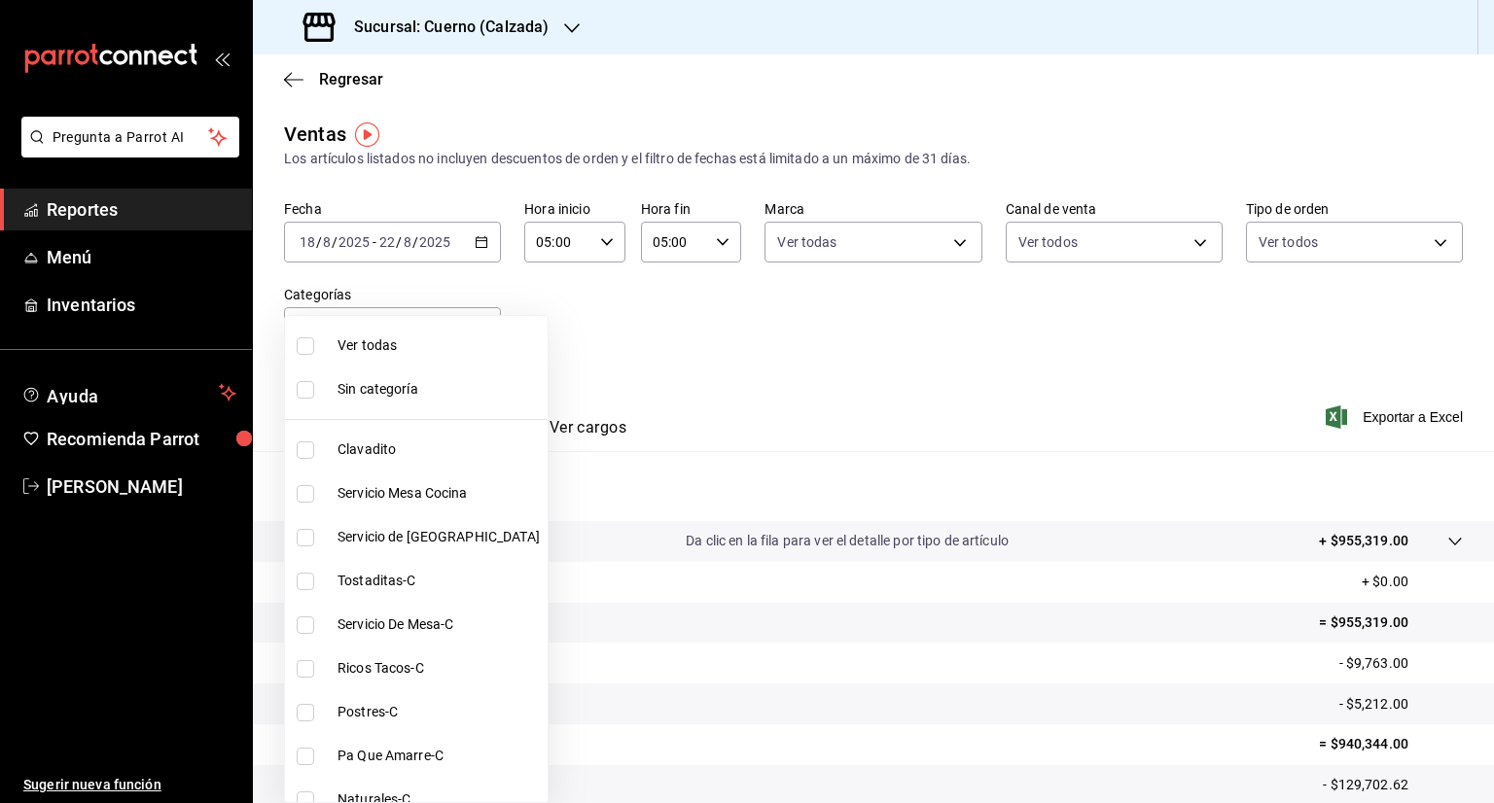
checkbox input "true"
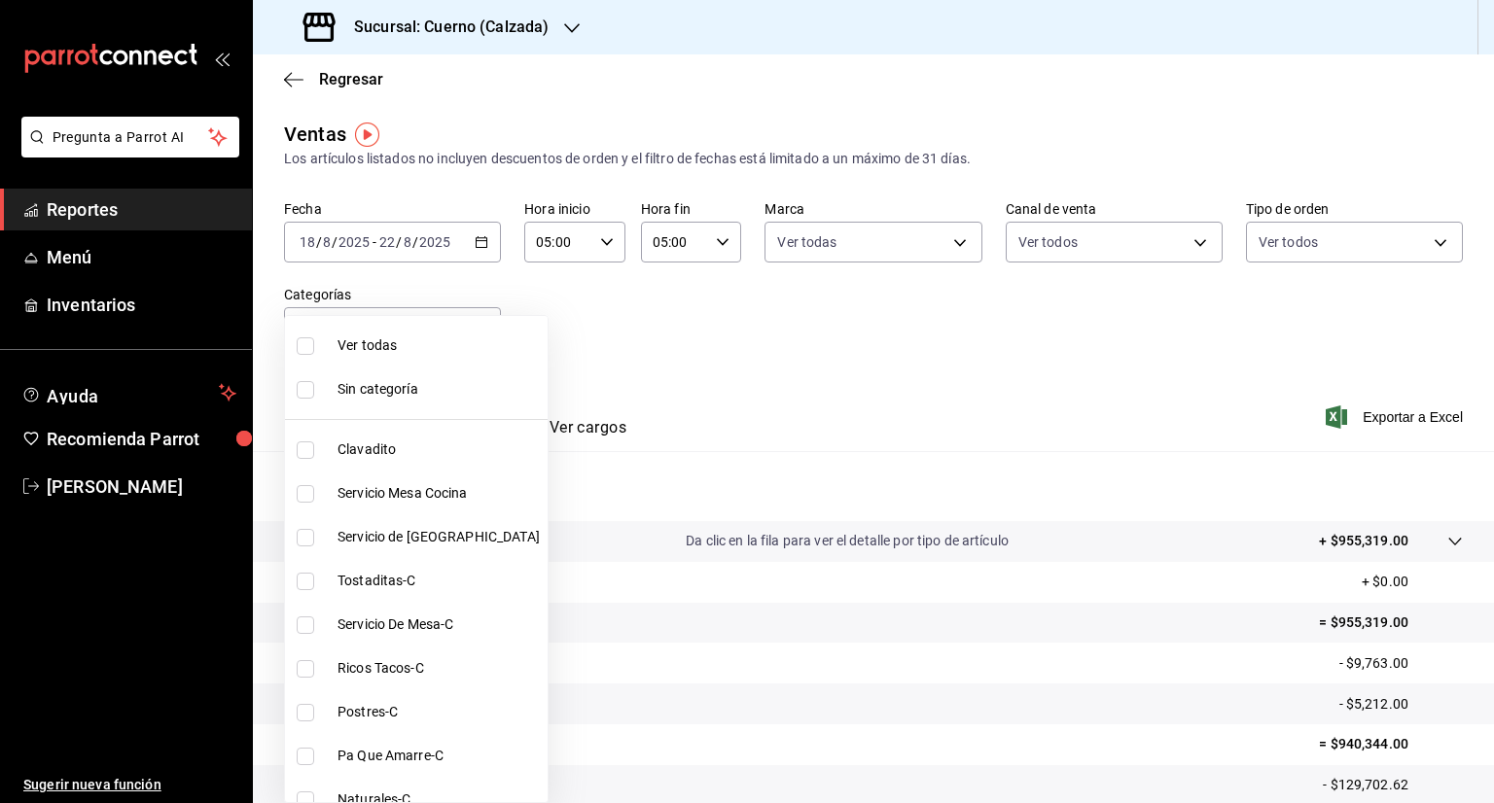
checkbox input "true"
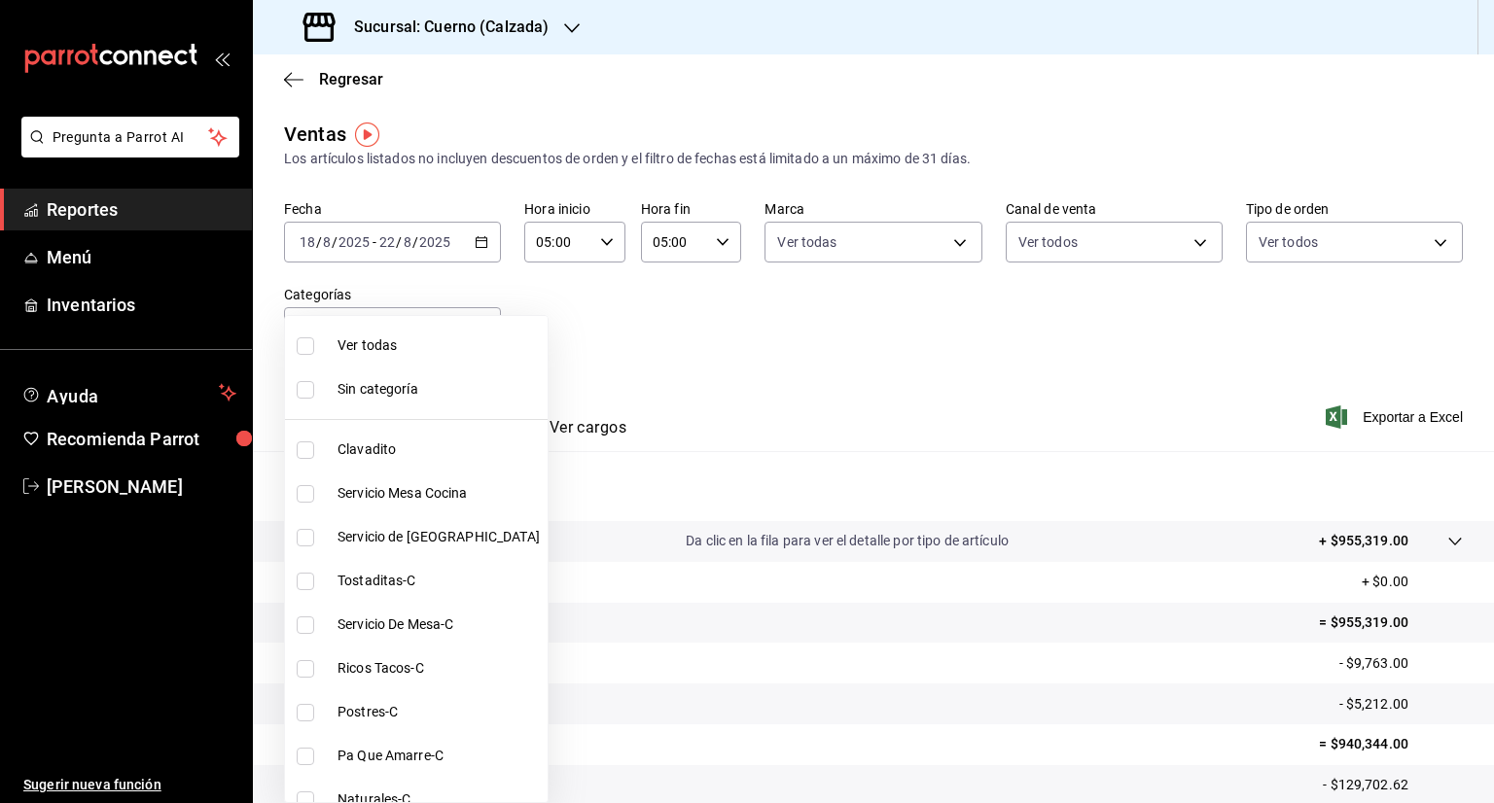
checkbox input "true"
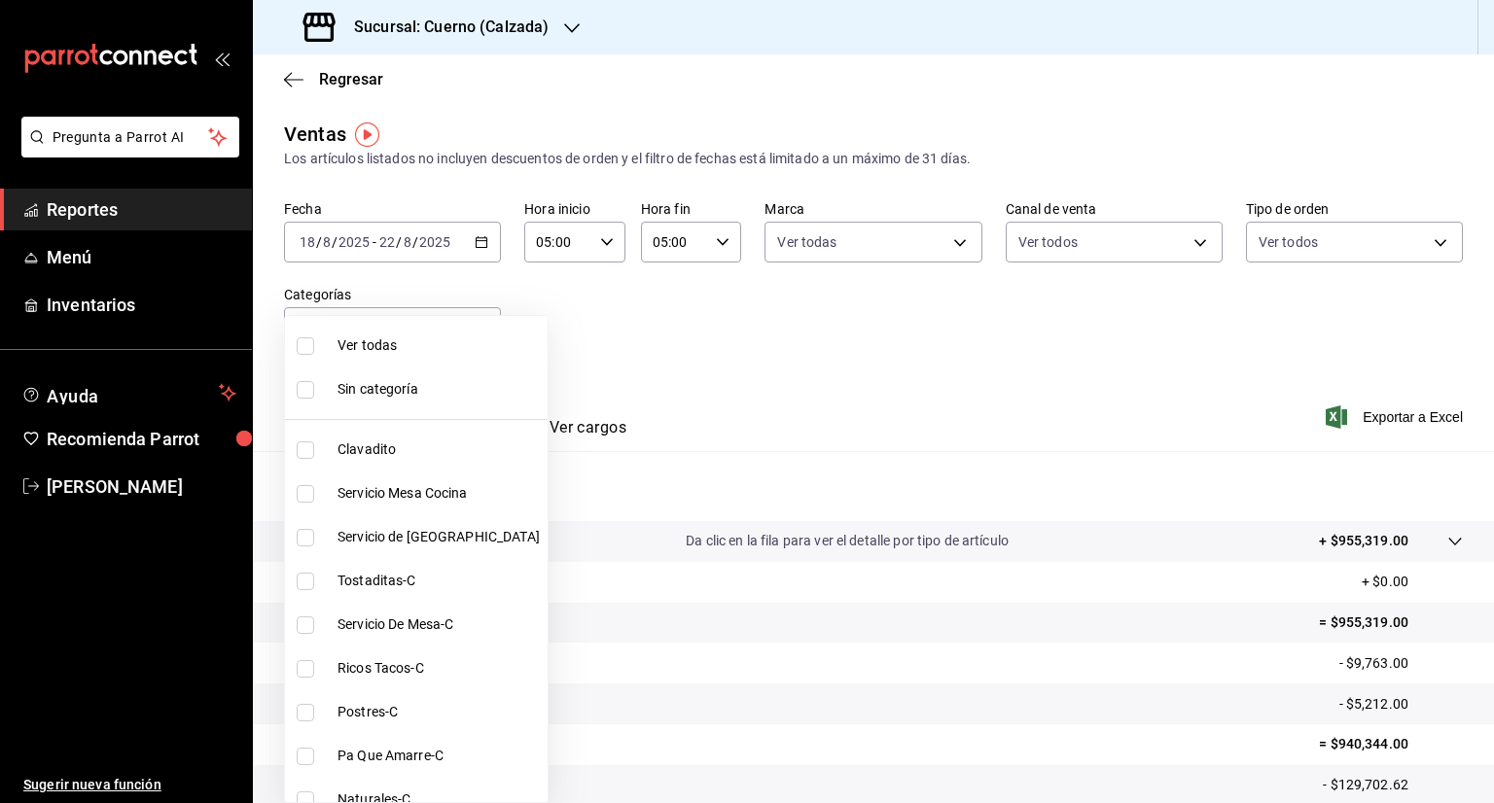
checkbox input "true"
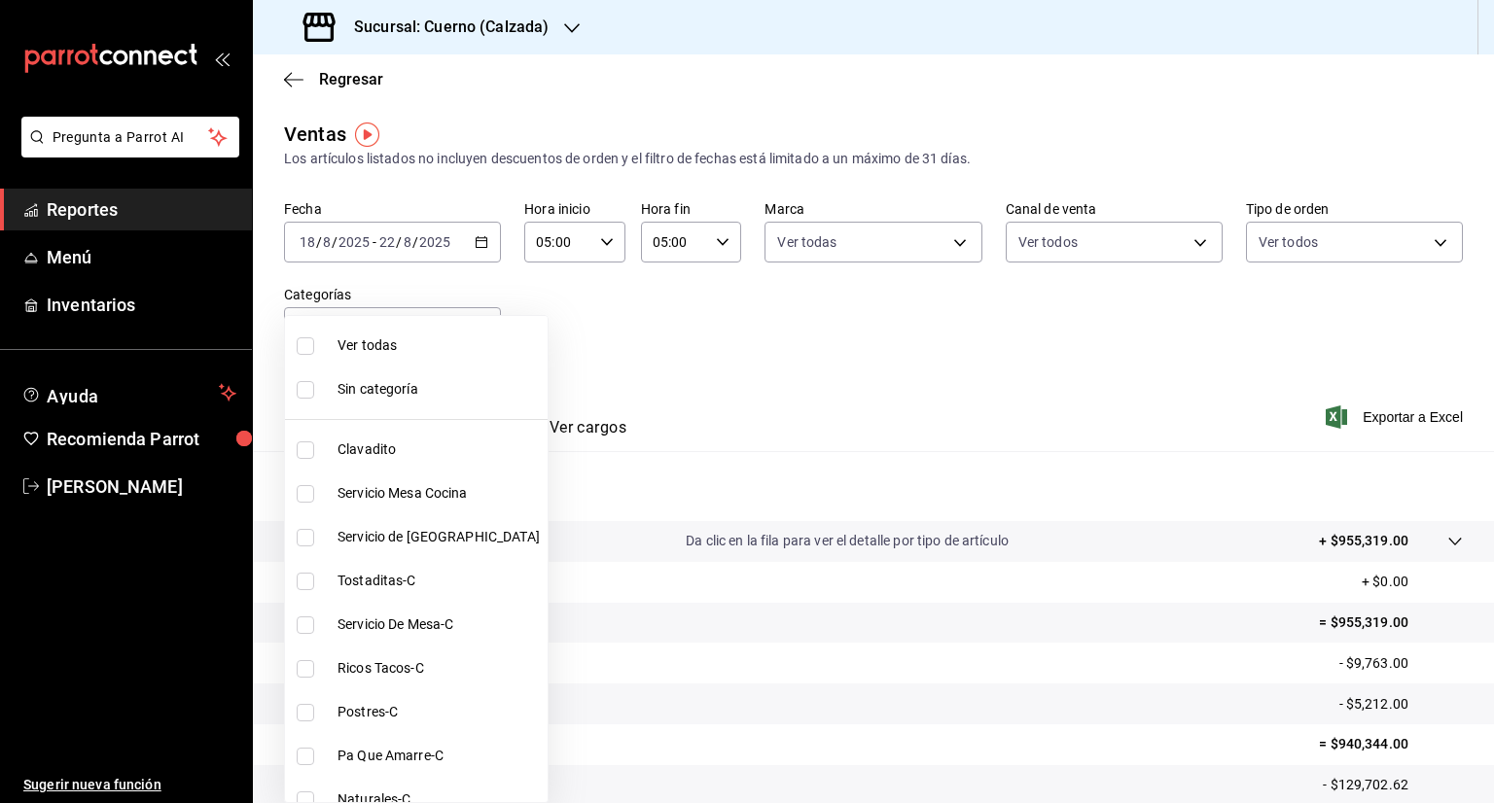
checkbox input "true"
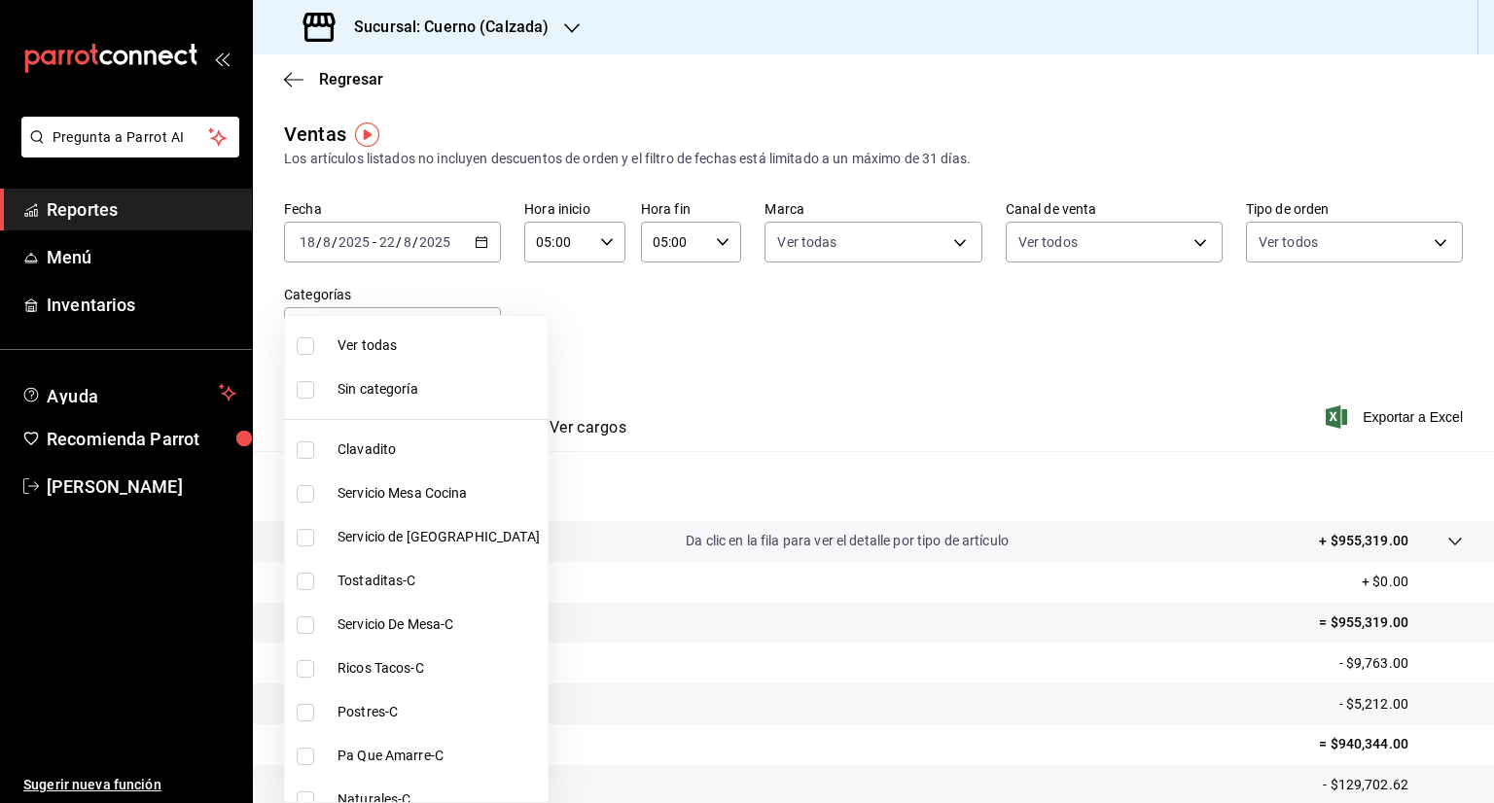
checkbox input "true"
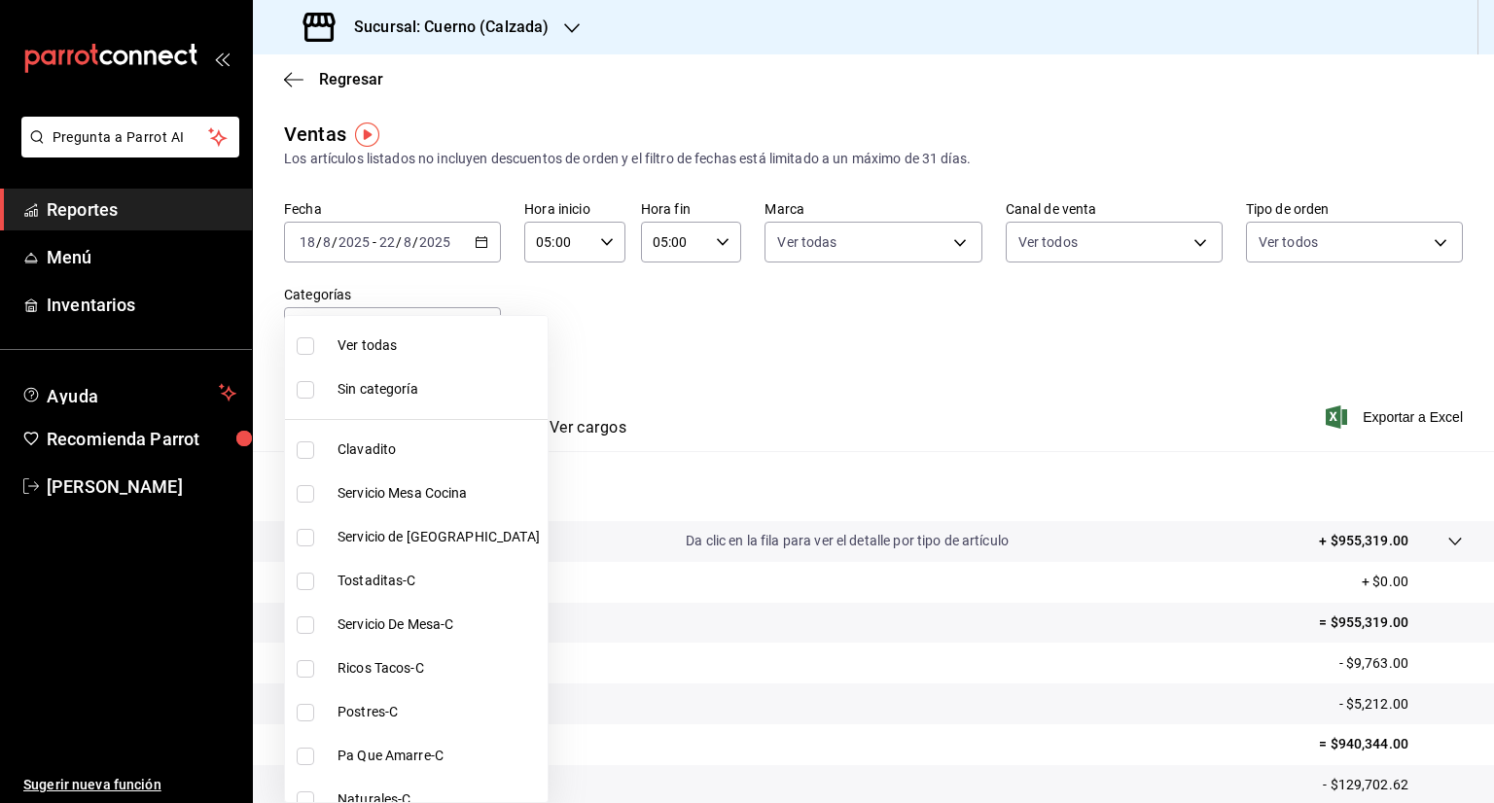
checkbox input "true"
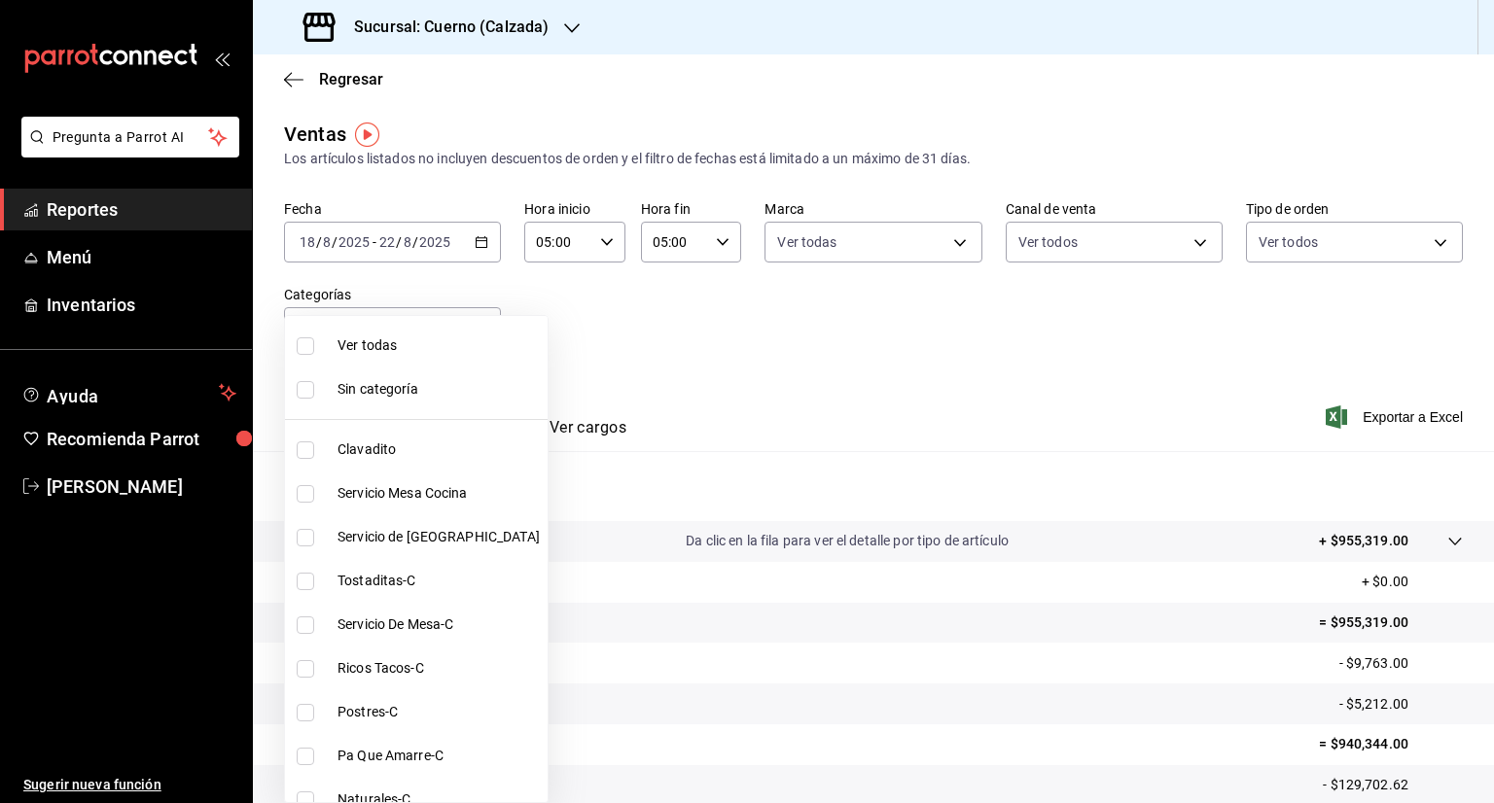
checkbox input "true"
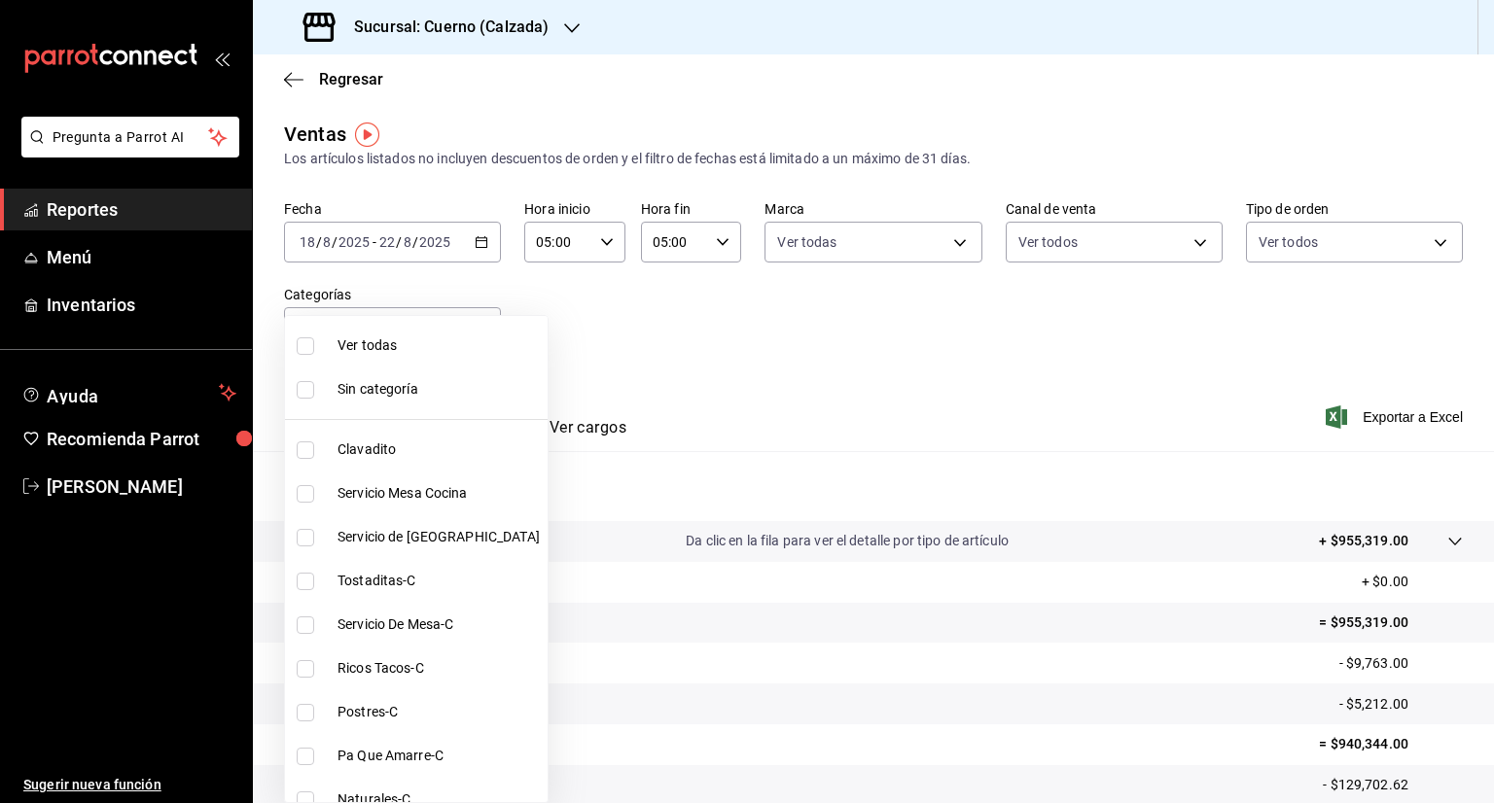
checkbox input "true"
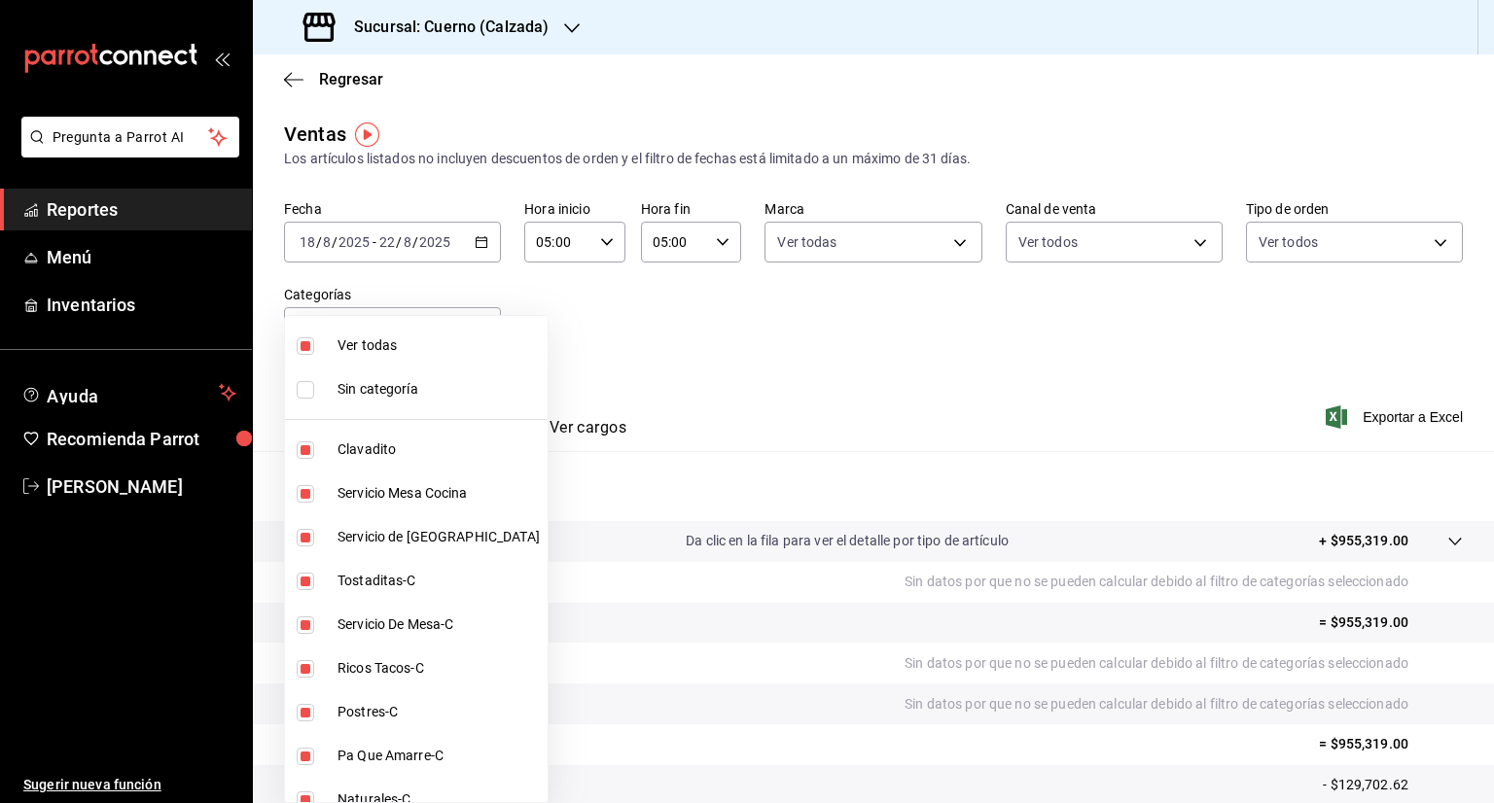
click at [831, 324] on div at bounding box center [747, 401] width 1494 height 803
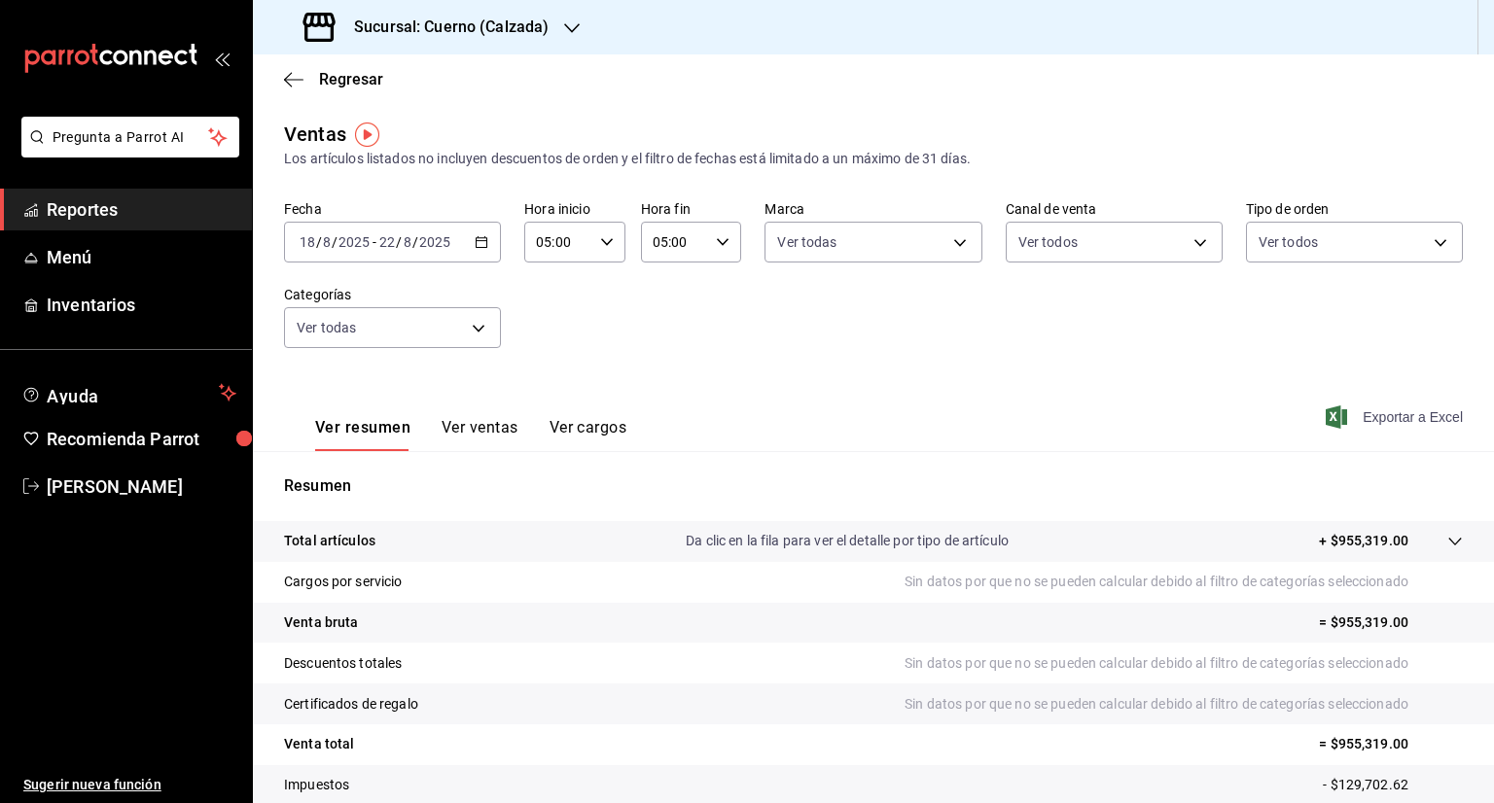
click at [1326, 414] on icon "button" at bounding box center [1336, 417] width 21 height 23
